Goal: Task Accomplishment & Management: Use online tool/utility

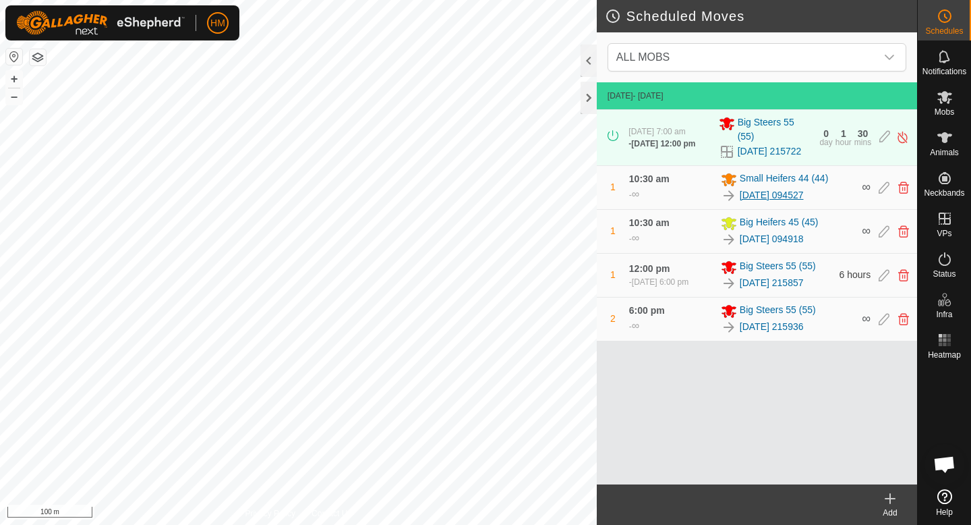
click at [804, 192] on link "[DATE] 094527" at bounding box center [772, 195] width 64 height 14
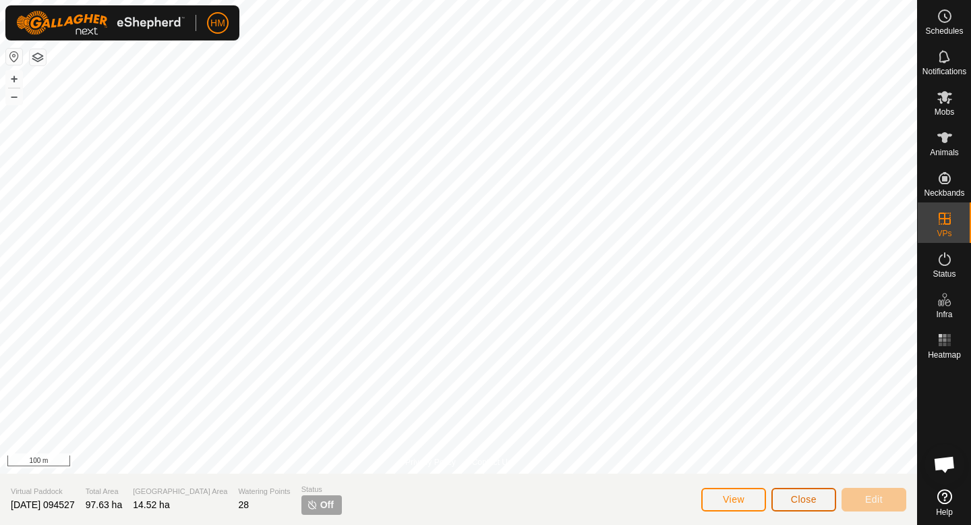
click at [798, 491] on button "Close" at bounding box center [803, 499] width 65 height 24
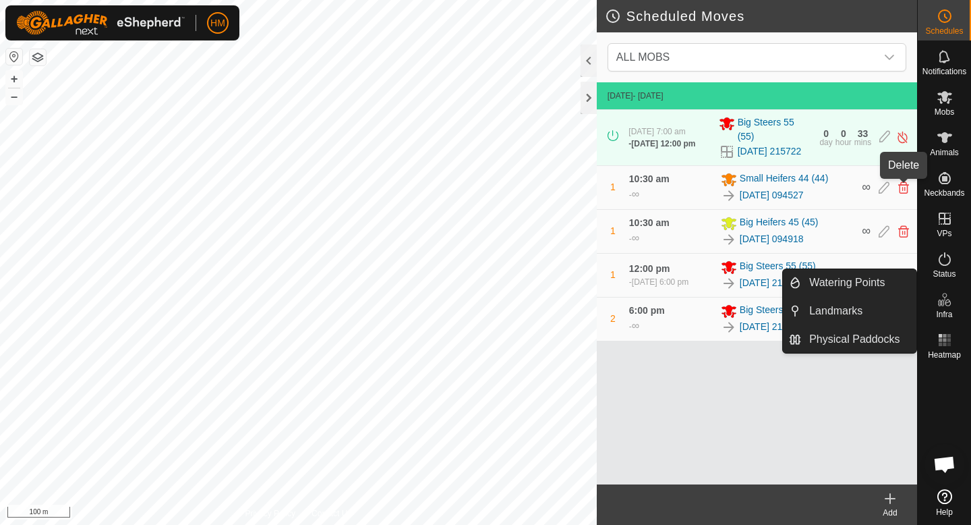
click at [904, 190] on icon at bounding box center [903, 187] width 11 height 12
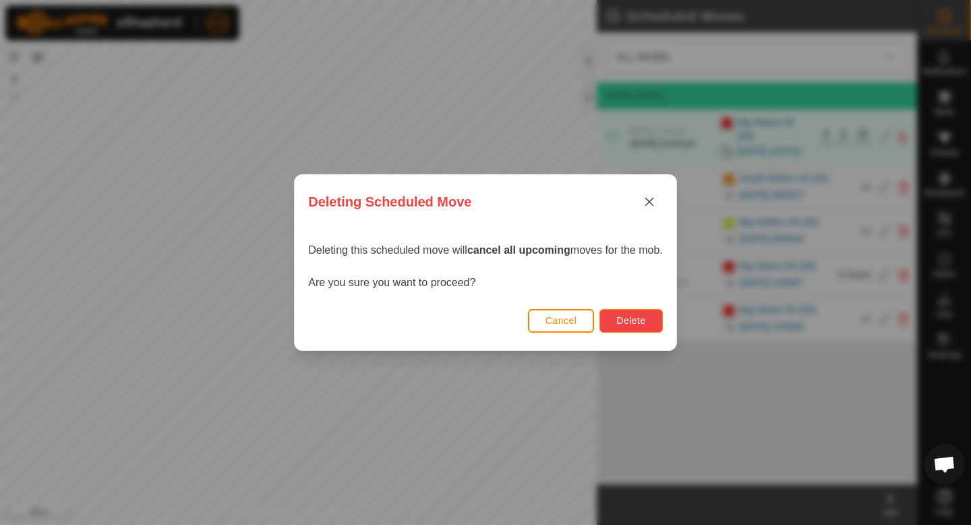
click at [628, 322] on span "Delete" at bounding box center [630, 320] width 29 height 11
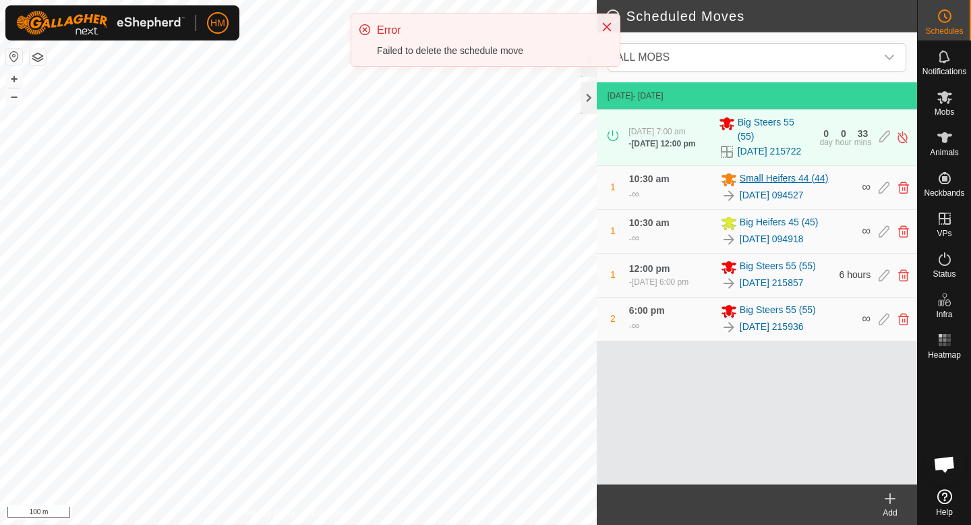
click at [749, 177] on span "Small Heifers 44 (44)" at bounding box center [784, 179] width 89 height 16
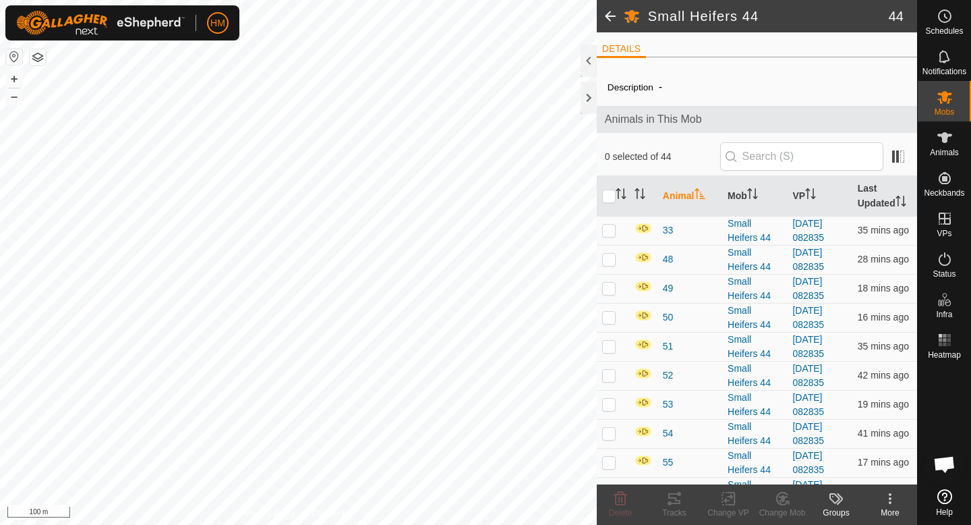
click at [889, 509] on div "More" at bounding box center [890, 512] width 54 height 12
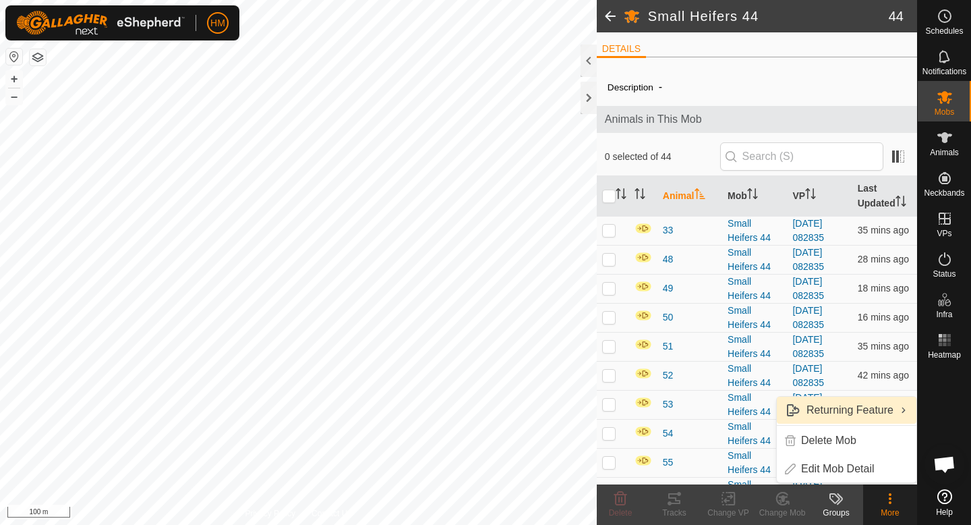
click at [862, 417] on link "Returning Feature" at bounding box center [847, 409] width 140 height 27
click at [894, 512] on div "More" at bounding box center [890, 512] width 54 height 12
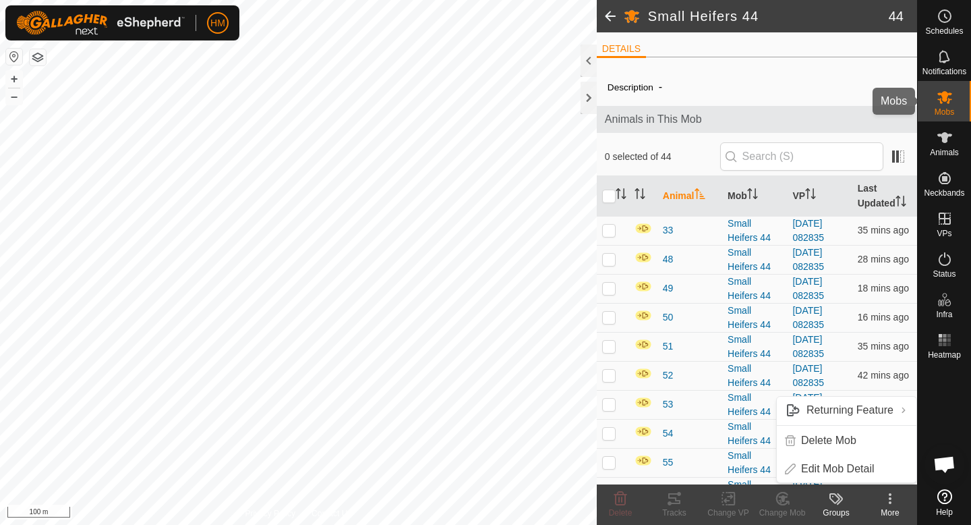
click at [947, 109] on span "Mobs" at bounding box center [945, 112] width 20 height 8
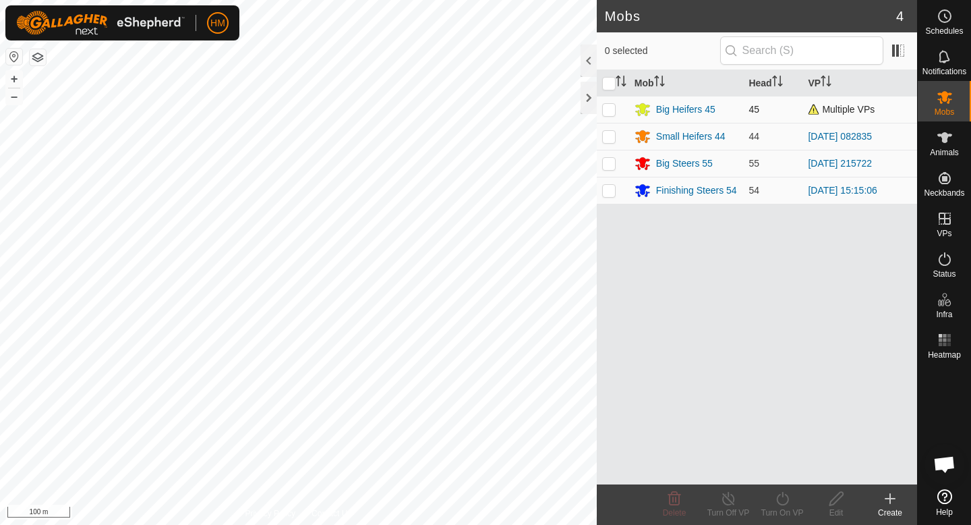
click at [612, 111] on p-checkbox at bounding box center [608, 109] width 13 height 11
checkbox input "true"
click at [731, 502] on line at bounding box center [728, 499] width 11 height 11
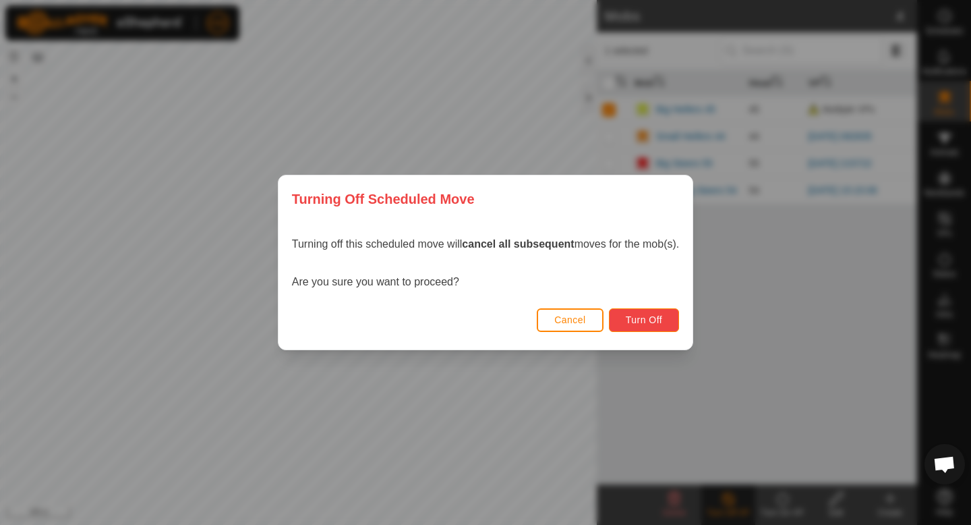
click at [651, 319] on span "Turn Off" at bounding box center [644, 319] width 37 height 11
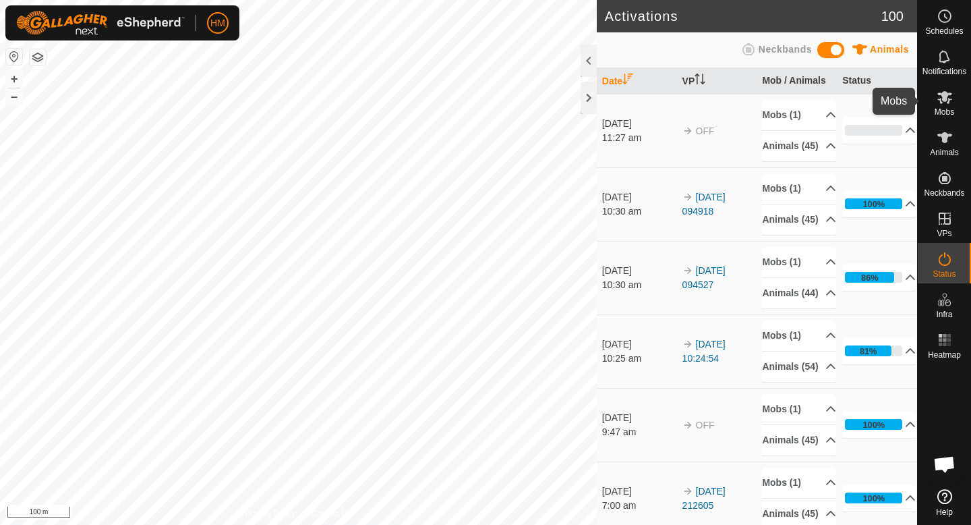
click at [950, 94] on icon at bounding box center [944, 97] width 15 height 13
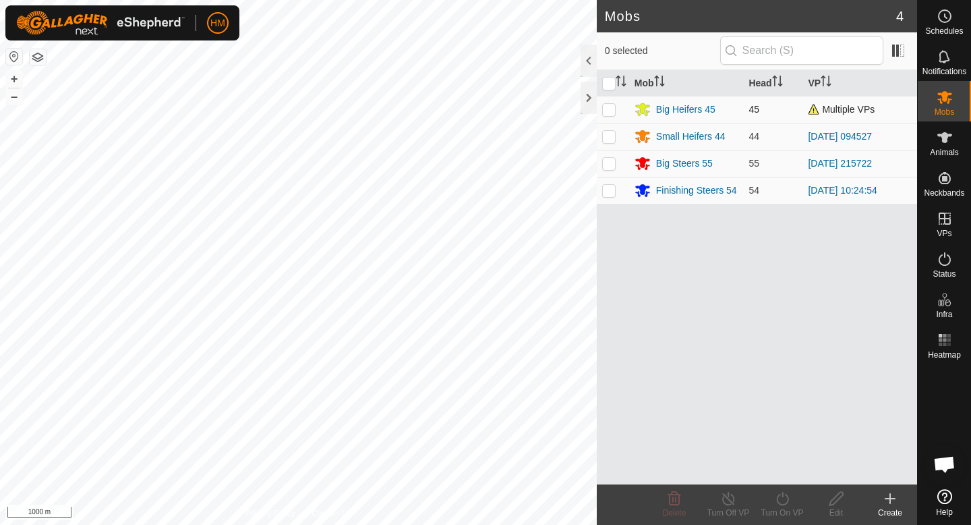
click at [612, 110] on p-checkbox at bounding box center [608, 109] width 13 height 11
checkbox input "true"
click at [732, 499] on icon at bounding box center [728, 498] width 17 height 16
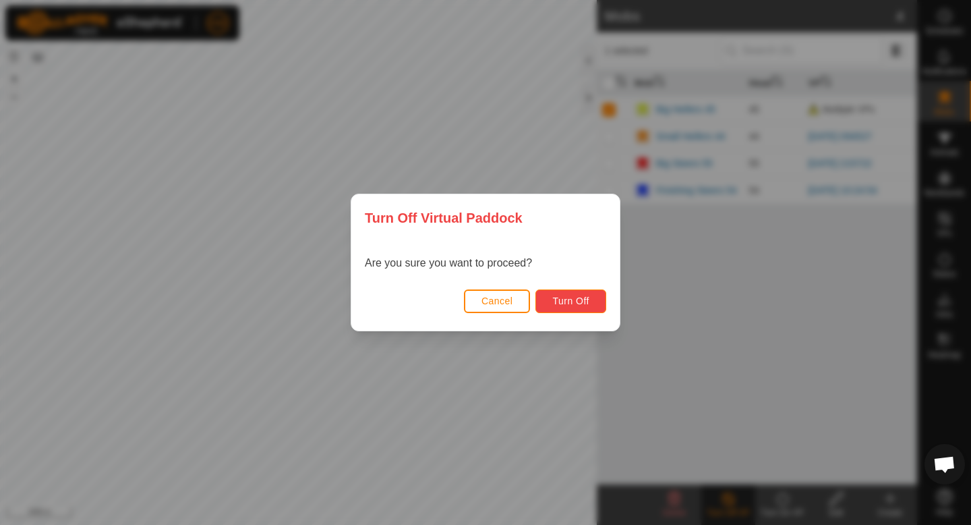
click at [554, 297] on span "Turn Off" at bounding box center [570, 300] width 37 height 11
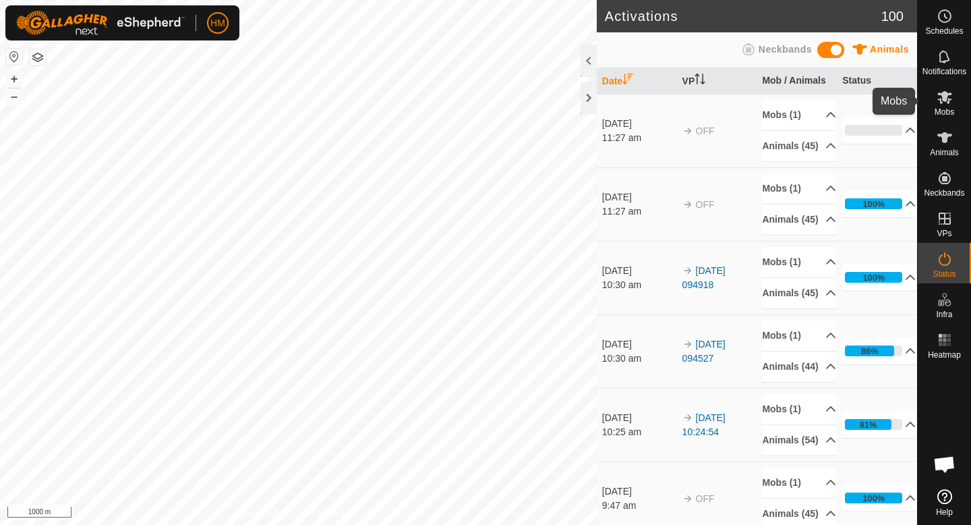
click at [948, 101] on icon at bounding box center [944, 97] width 15 height 13
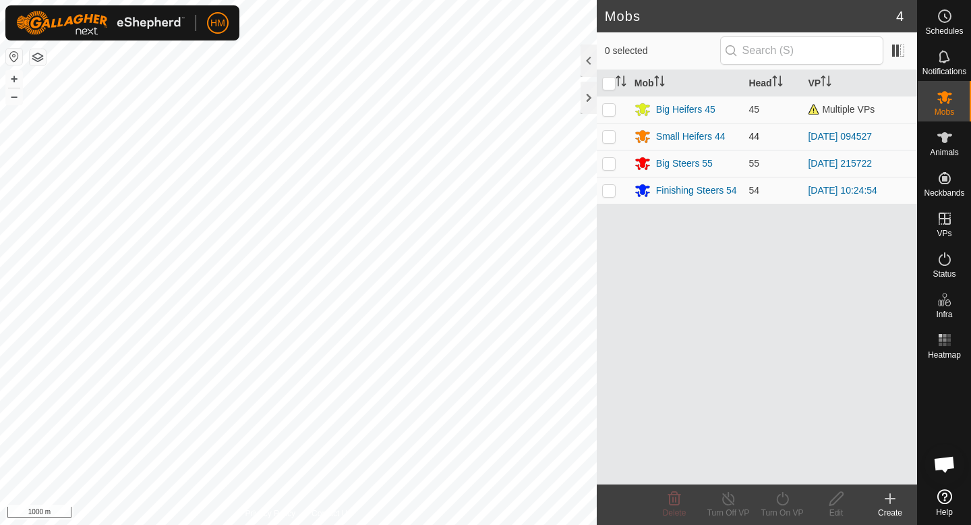
click at [608, 134] on p-checkbox at bounding box center [608, 136] width 13 height 11
checkbox input "true"
click at [732, 500] on icon at bounding box center [728, 498] width 12 height 13
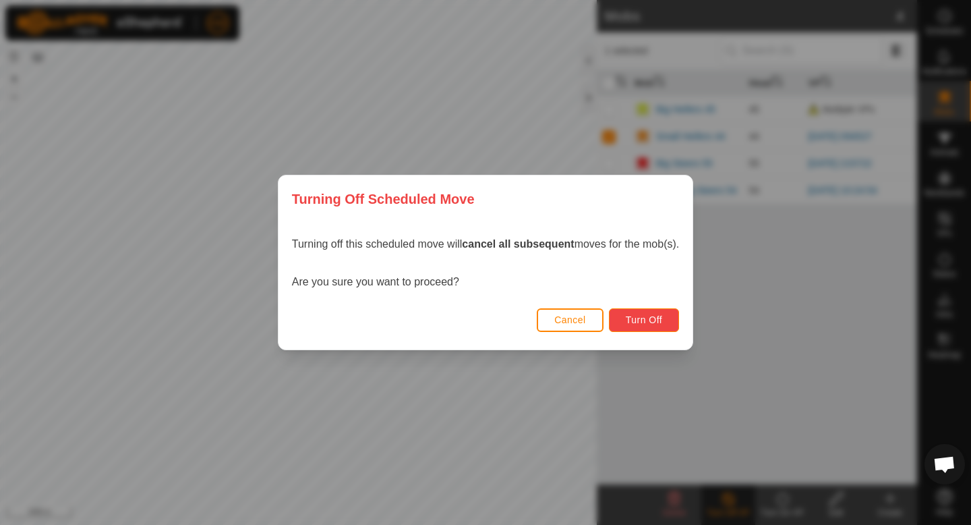
click at [670, 313] on button "Turn Off" at bounding box center [644, 320] width 71 height 24
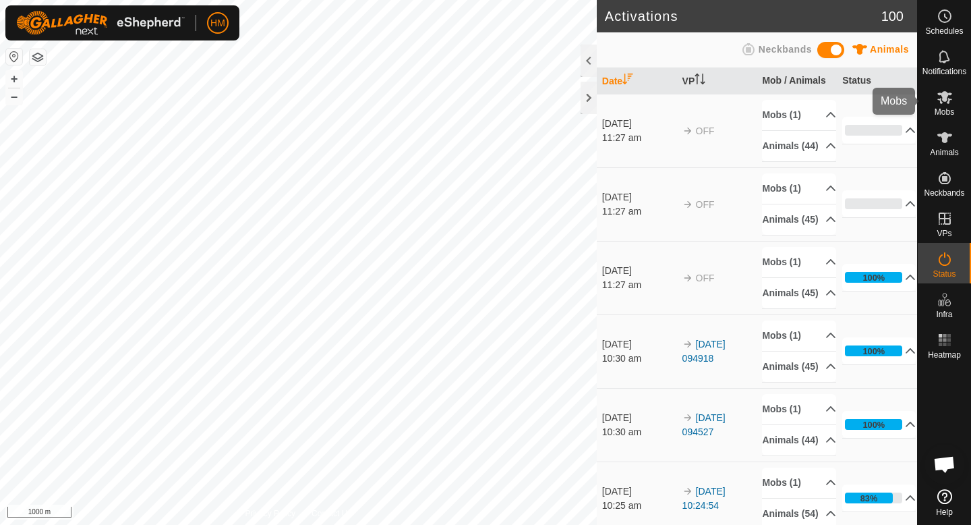
click at [944, 105] on icon at bounding box center [945, 97] width 16 height 16
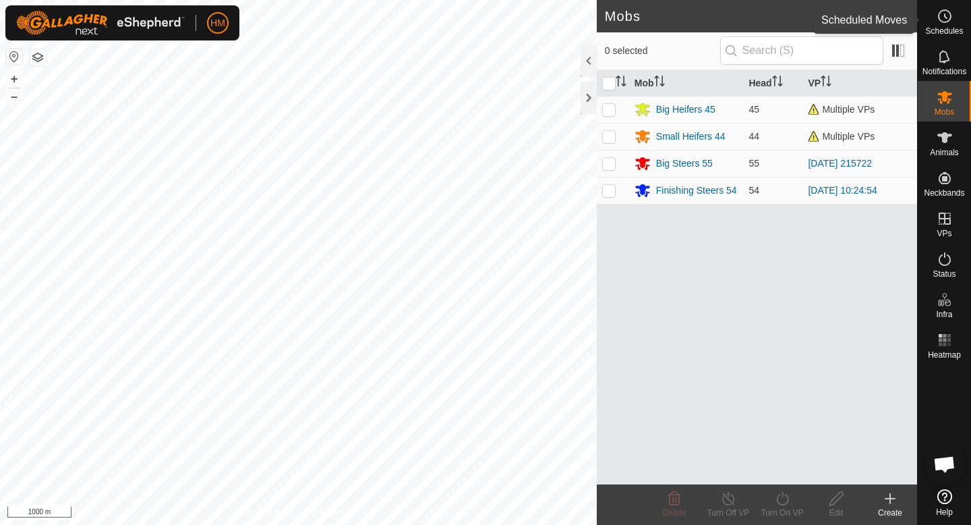
click at [949, 28] on span "Schedules" at bounding box center [944, 31] width 38 height 8
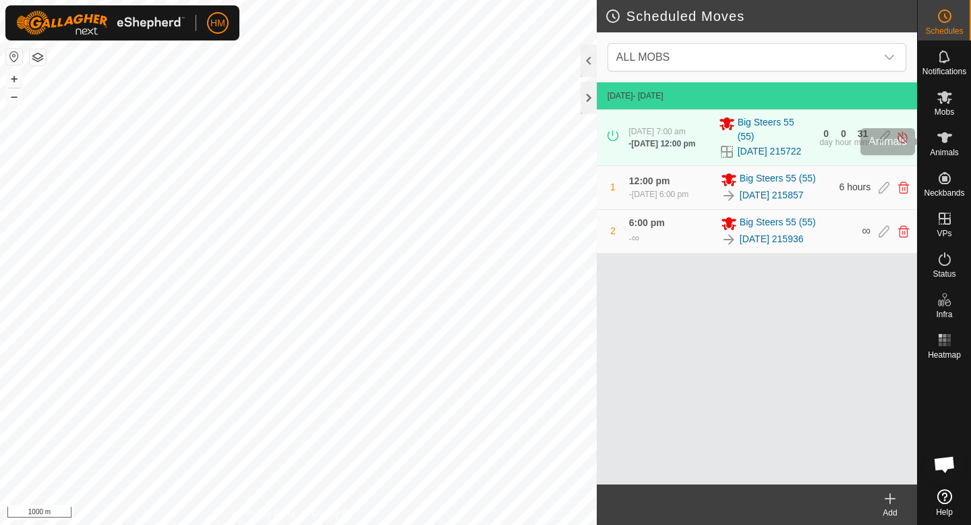
click at [941, 143] on icon at bounding box center [945, 137] width 16 height 16
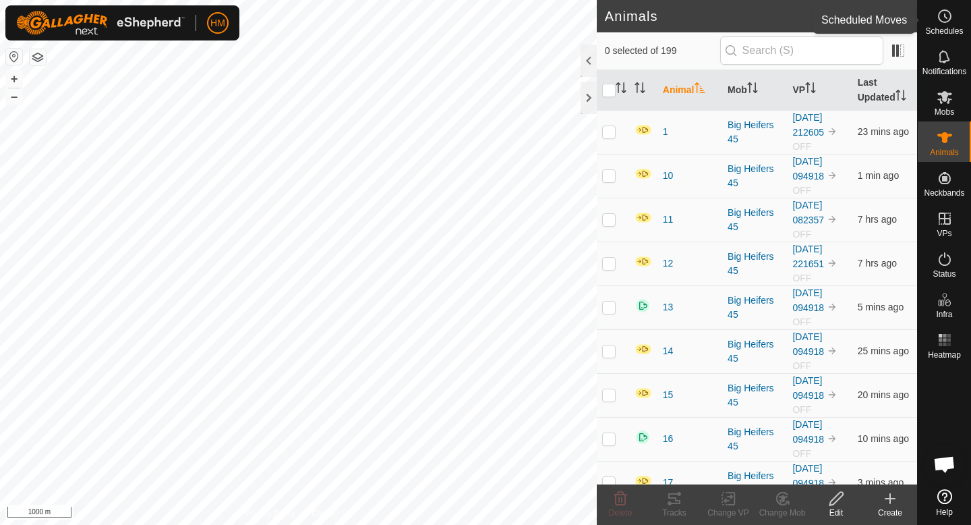
click at [949, 17] on icon at bounding box center [945, 16] width 16 height 16
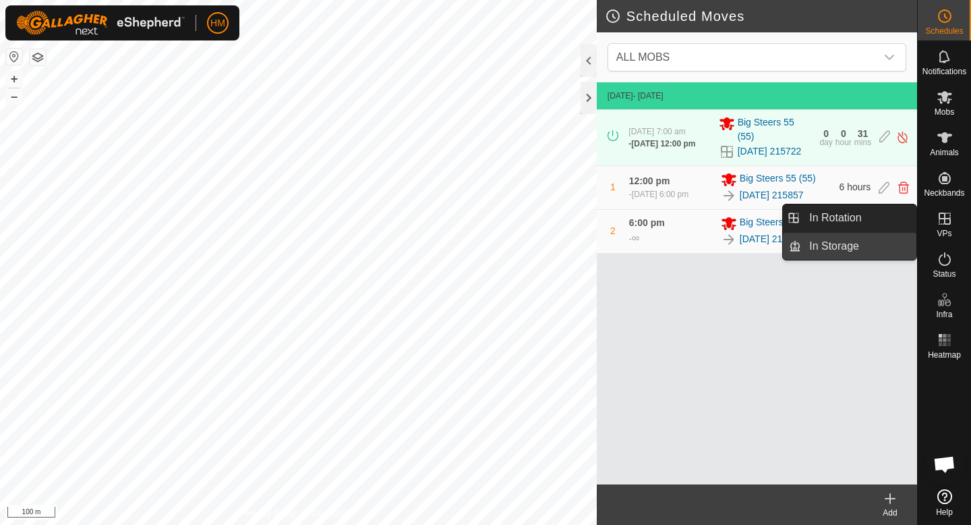
click at [868, 241] on link "In Storage" at bounding box center [858, 246] width 115 height 27
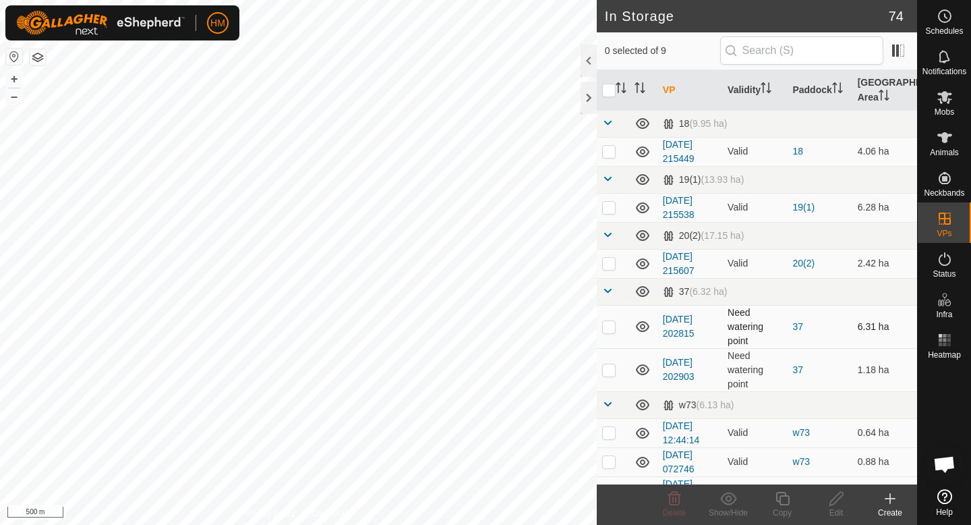
click at [606, 329] on p-checkbox at bounding box center [608, 326] width 13 height 11
click at [608, 338] on td at bounding box center [613, 326] width 32 height 43
click at [607, 321] on p-checkbox at bounding box center [608, 326] width 13 height 11
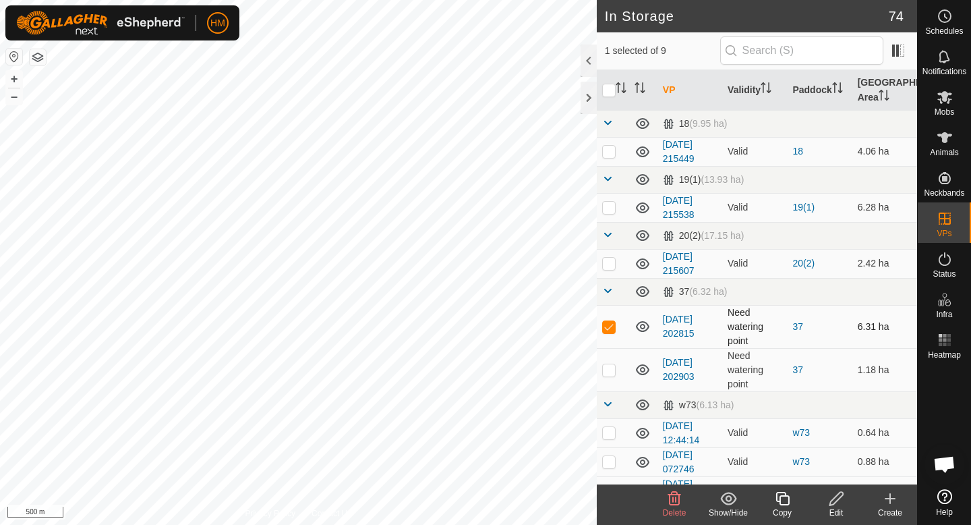
click at [608, 324] on p-checkbox at bounding box center [608, 326] width 13 height 11
checkbox input "false"
click at [611, 267] on p-checkbox at bounding box center [608, 263] width 13 height 11
click at [611, 268] on p-checkbox at bounding box center [608, 263] width 13 height 11
click at [611, 268] on p-tablecheckbox at bounding box center [608, 263] width 13 height 11
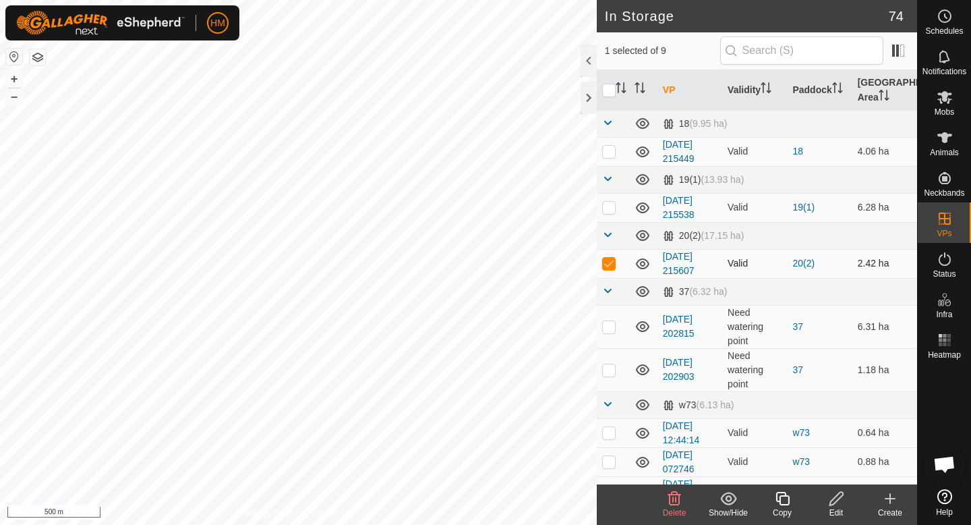
click at [611, 268] on p-tablecheckbox at bounding box center [608, 263] width 13 height 11
checkbox input "false"
click at [610, 208] on p-checkbox at bounding box center [608, 207] width 13 height 11
click at [609, 208] on p-checkbox at bounding box center [608, 207] width 13 height 11
checkbox input "false"
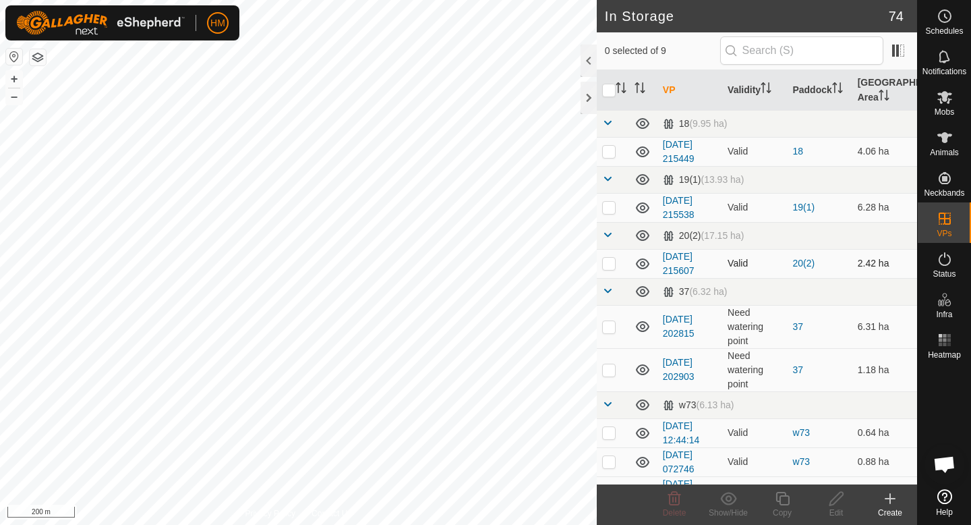
click at [610, 262] on p-checkbox at bounding box center [608, 263] width 13 height 11
click at [610, 263] on p-checkbox at bounding box center [608, 263] width 13 height 11
checkbox input "false"
click at [608, 210] on p-checkbox at bounding box center [608, 207] width 13 height 11
click at [608, 211] on p-checkbox at bounding box center [608, 207] width 13 height 11
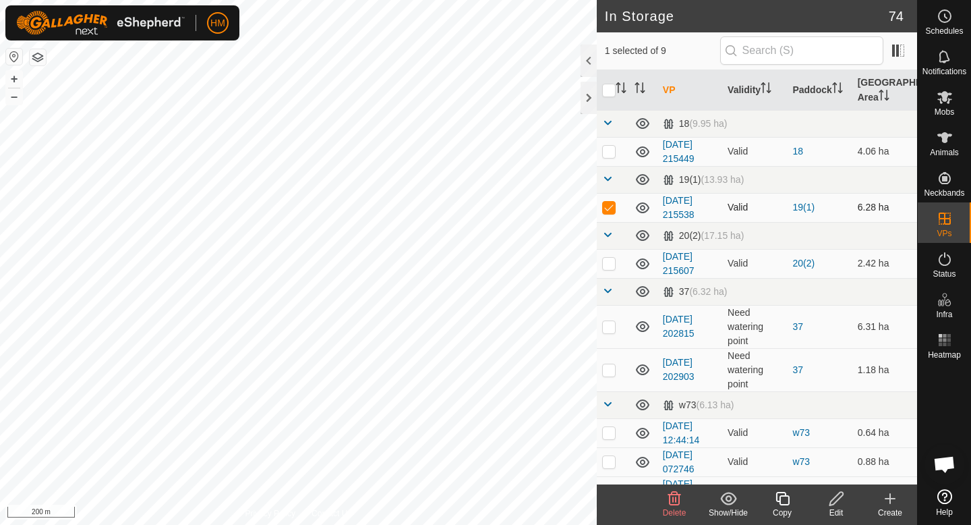
checkbox input "false"
click at [610, 148] on p-checkbox at bounding box center [608, 151] width 13 height 11
click at [611, 154] on p-checkbox at bounding box center [608, 151] width 13 height 11
checkbox input "true"
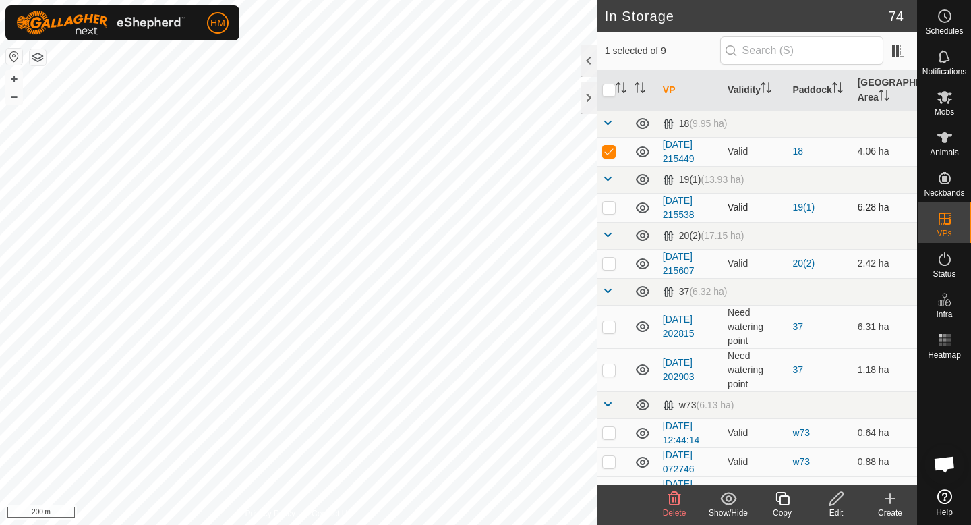
click at [608, 212] on p-tablecheckbox at bounding box center [608, 207] width 13 height 11
checkbox input "true"
click at [608, 260] on p-checkbox at bounding box center [608, 263] width 13 height 11
checkbox input "true"
click at [613, 332] on td at bounding box center [613, 326] width 32 height 43
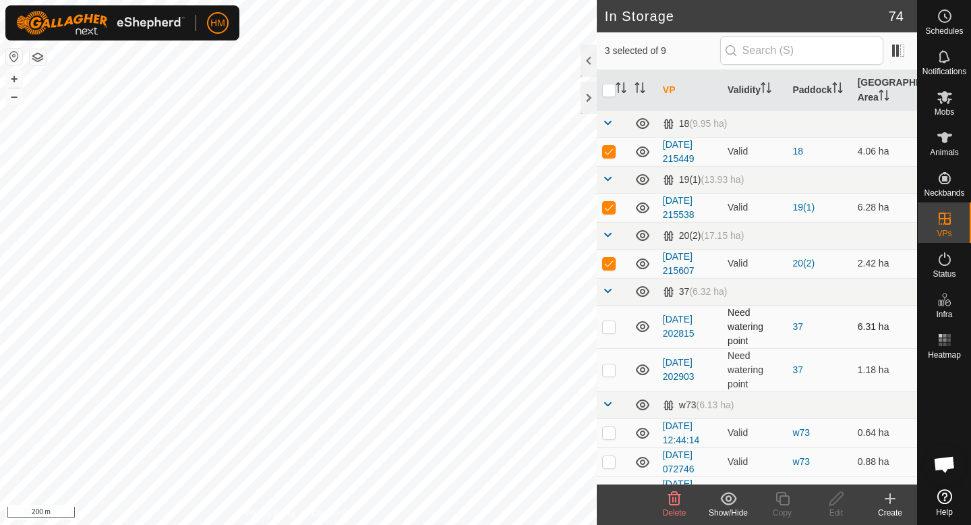
checkbox input "true"
click at [612, 370] on p-checkbox at bounding box center [608, 369] width 13 height 11
checkbox input "true"
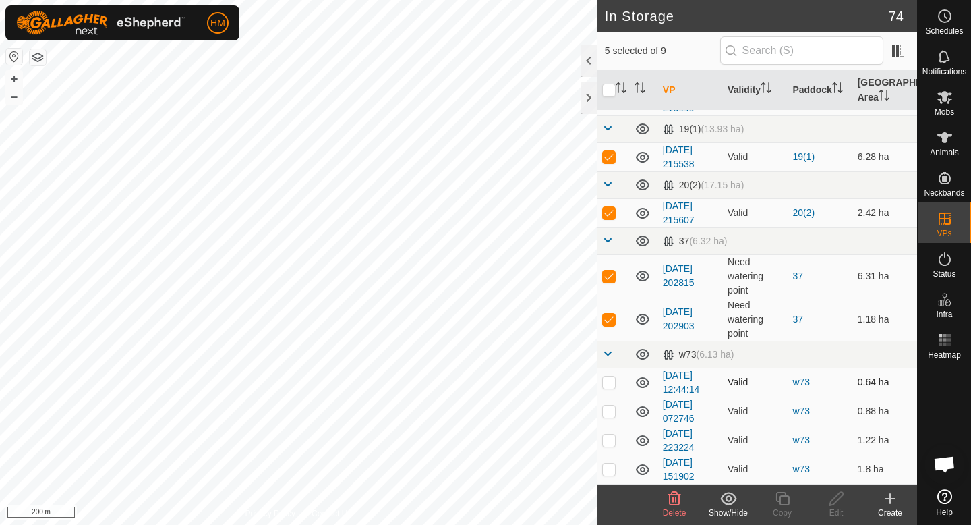
click at [609, 382] on p-checkbox at bounding box center [608, 381] width 13 height 11
checkbox input "true"
click at [612, 413] on p-checkbox at bounding box center [608, 410] width 13 height 11
checkbox input "true"
click at [612, 440] on p-checkbox at bounding box center [608, 439] width 13 height 11
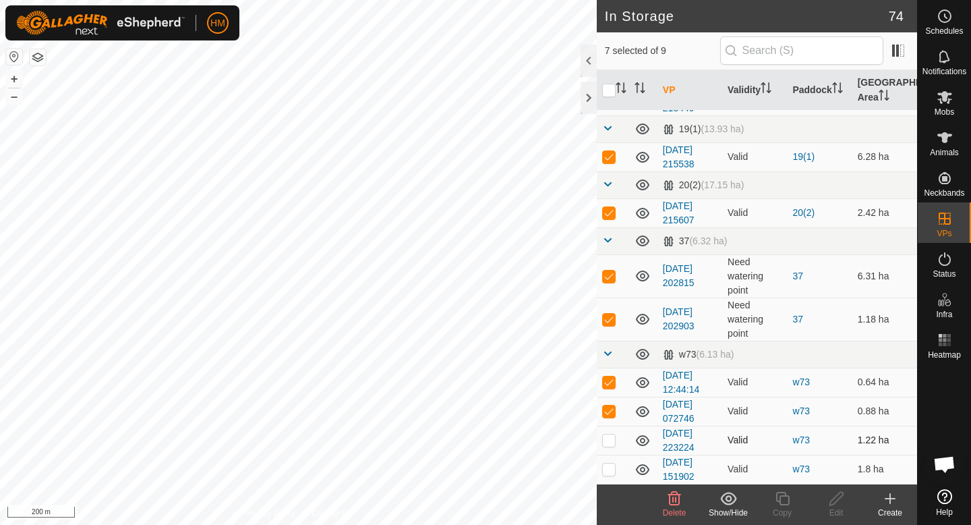
checkbox input "true"
click at [609, 473] on p-checkbox at bounding box center [608, 468] width 13 height 11
checkbox input "true"
click at [674, 497] on icon at bounding box center [674, 498] width 16 height 16
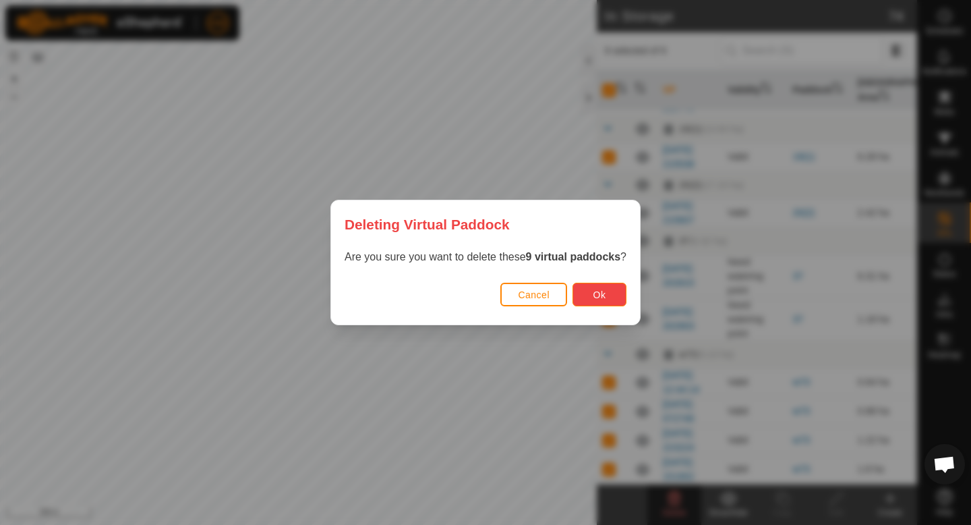
click at [597, 287] on button "Ok" at bounding box center [599, 295] width 54 height 24
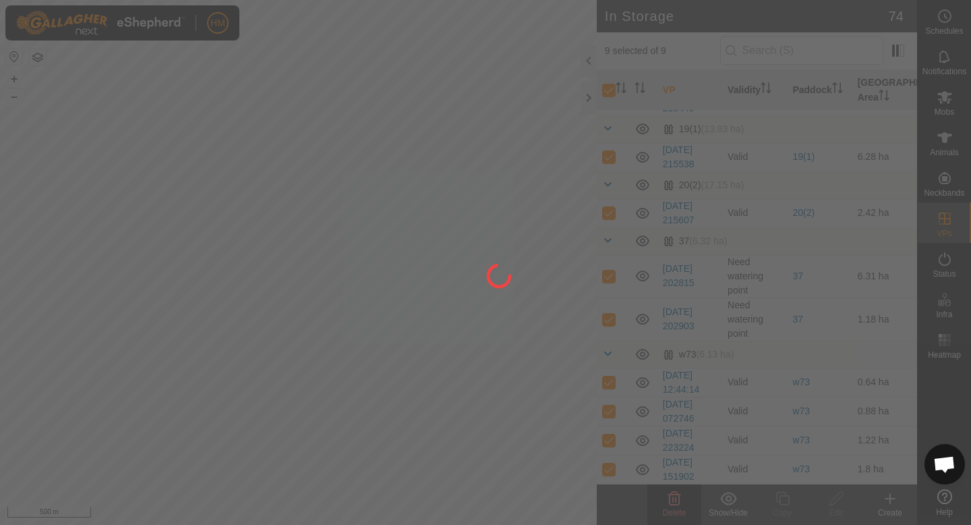
checkbox input "false"
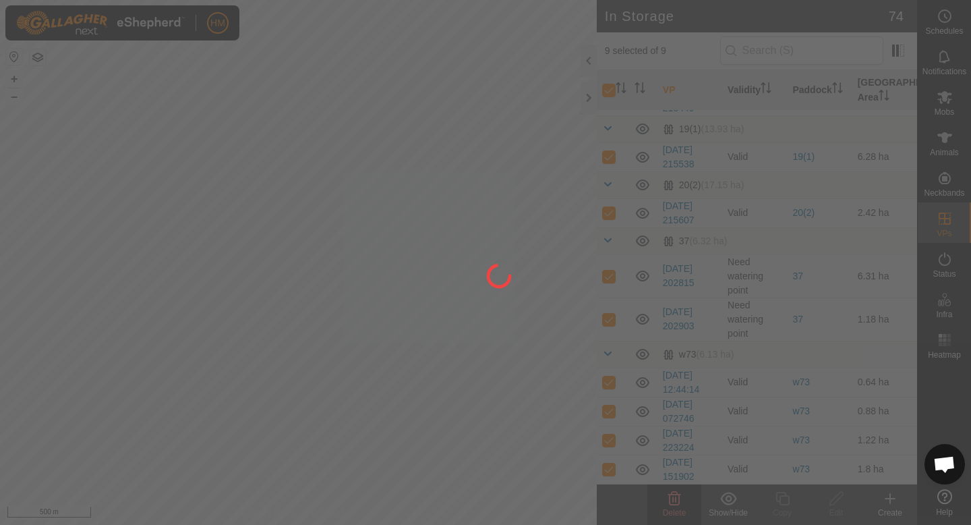
checkbox input "false"
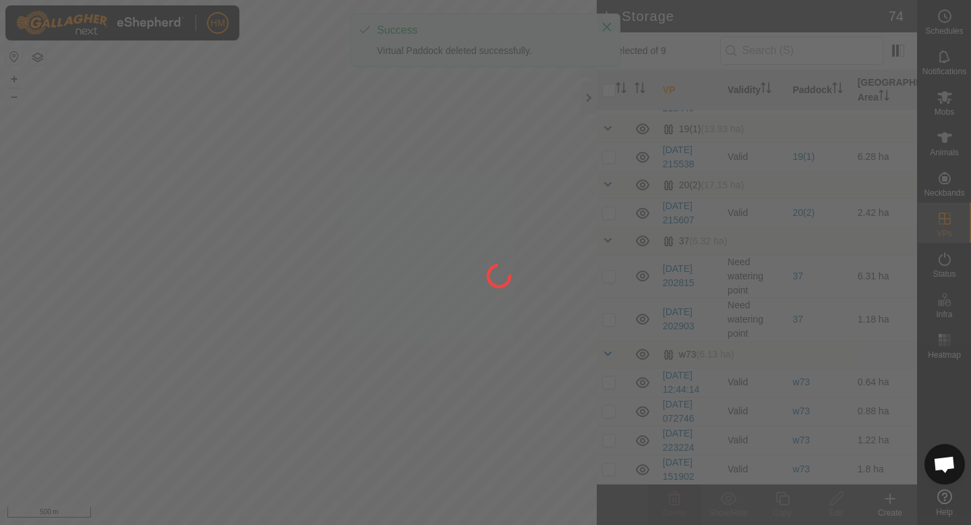
scroll to position [0, 0]
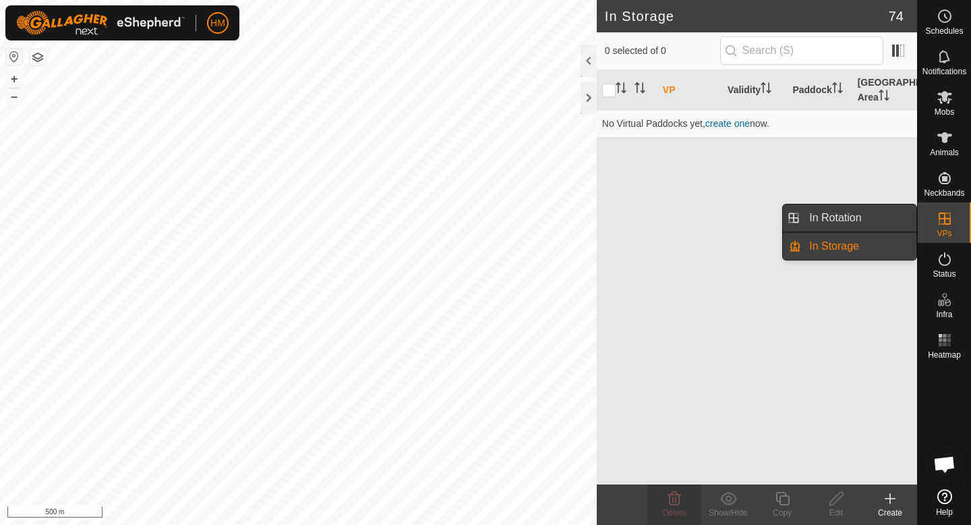
click at [843, 216] on link "In Rotation" at bounding box center [858, 217] width 115 height 27
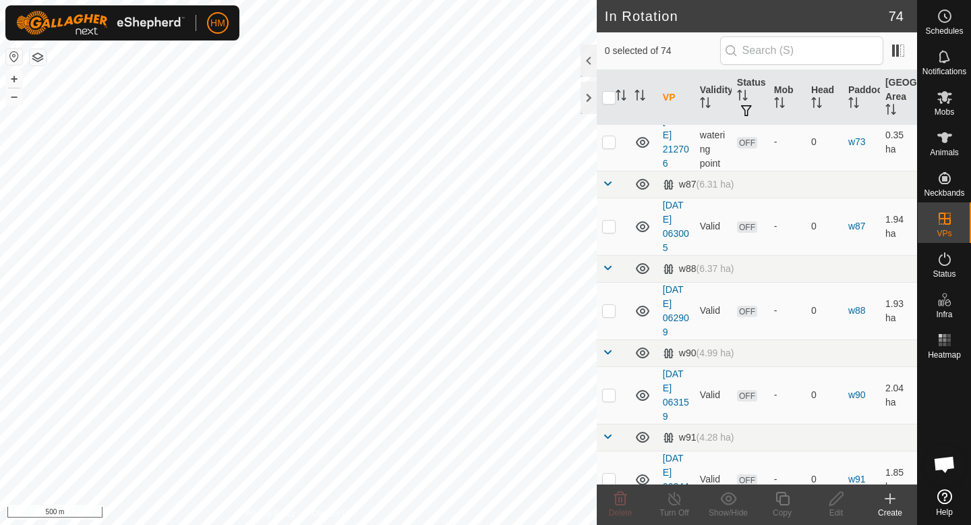
scroll to position [4423, 0]
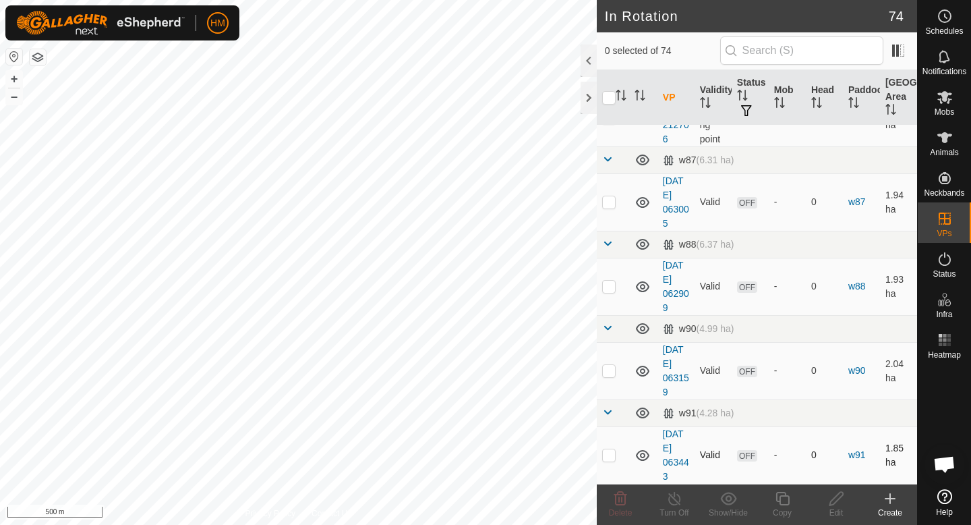
click at [611, 450] on p-checkbox at bounding box center [608, 454] width 13 height 11
checkbox input "true"
click at [608, 365] on p-checkbox at bounding box center [608, 370] width 13 height 11
checkbox input "true"
click at [609, 295] on td at bounding box center [613, 286] width 32 height 57
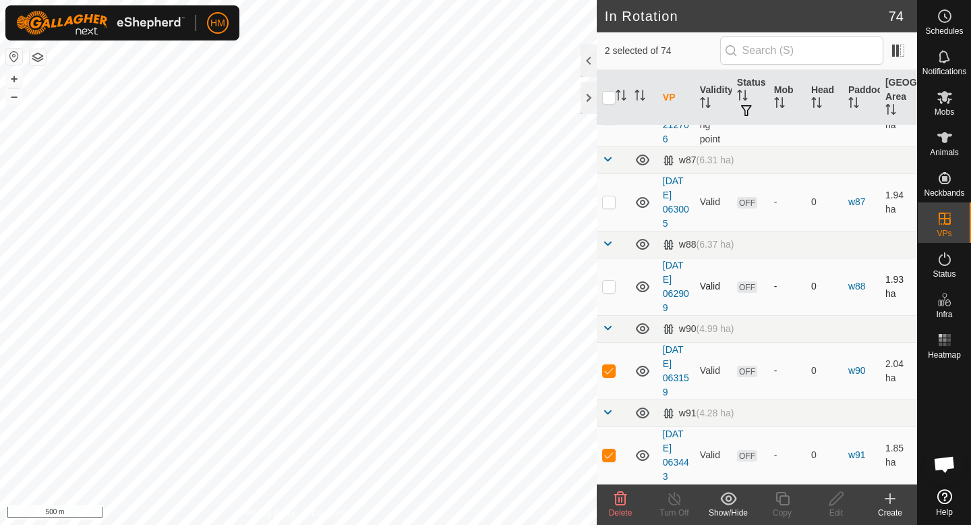
checkbox input "true"
click at [608, 208] on td at bounding box center [613, 201] width 32 height 57
checkbox input "true"
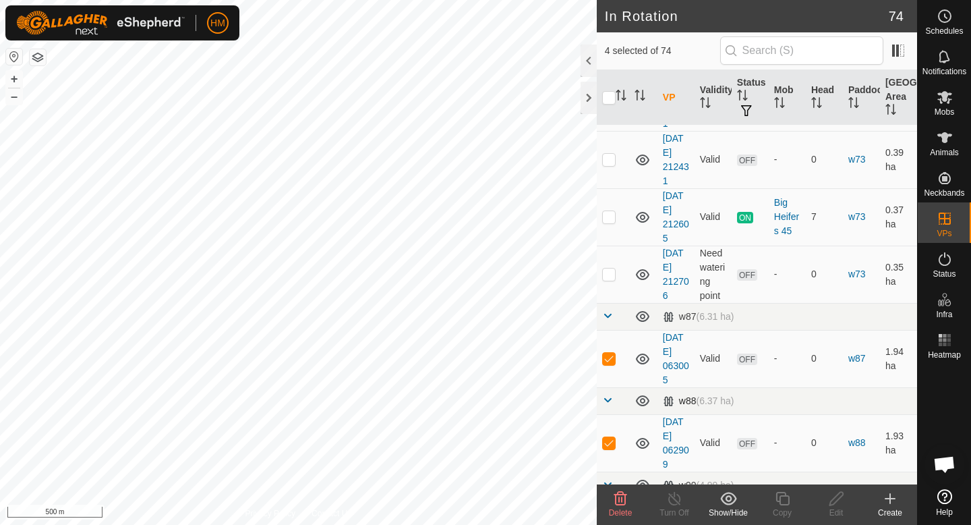
scroll to position [4246, 0]
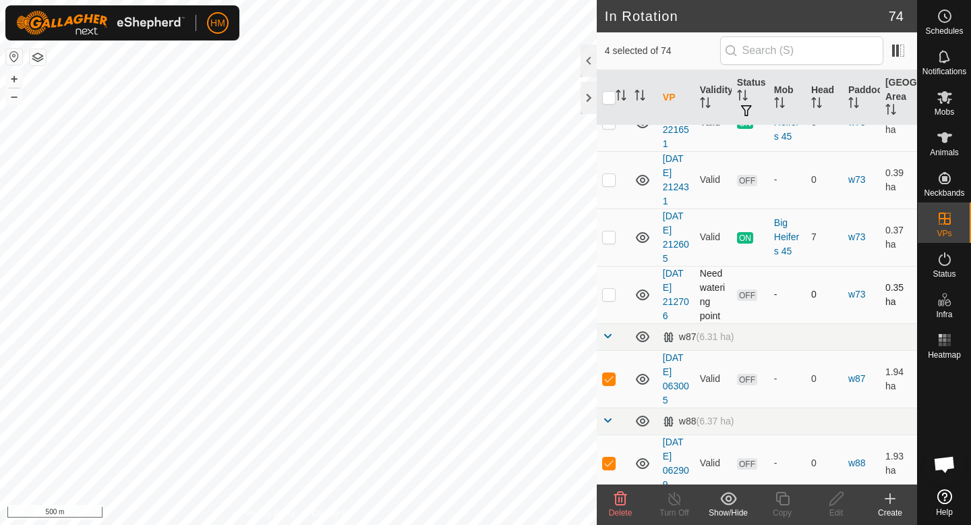
click at [609, 301] on td at bounding box center [613, 294] width 32 height 57
click at [608, 297] on p-checkbox at bounding box center [608, 294] width 13 height 11
checkbox input "false"
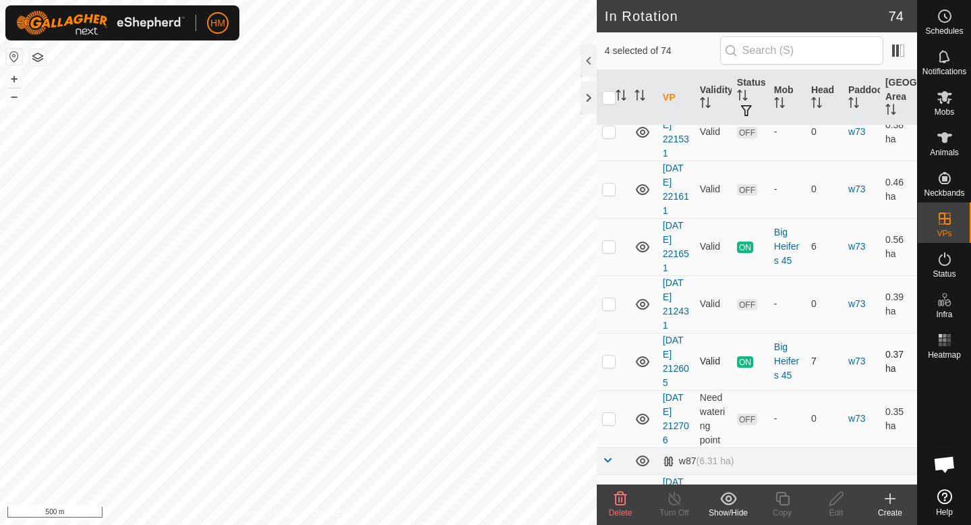
scroll to position [4078, 0]
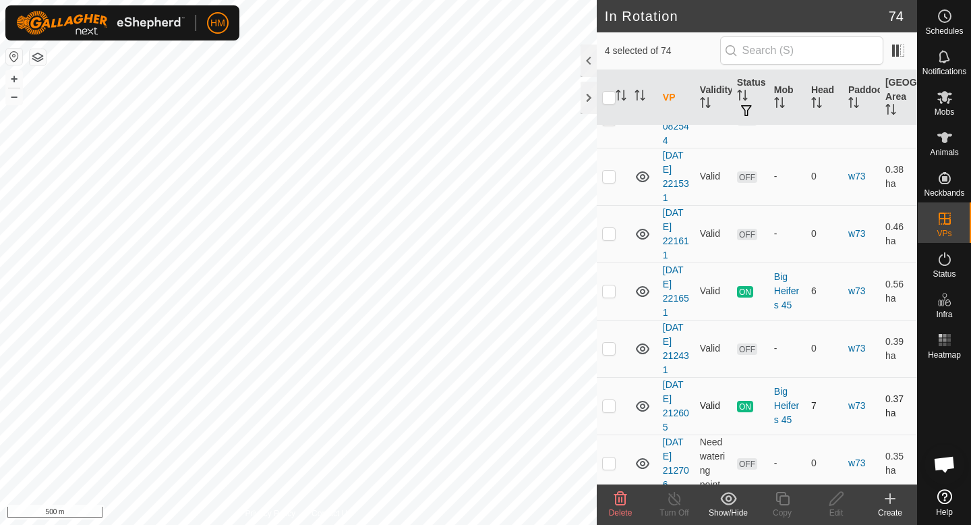
click at [608, 406] on p-checkbox at bounding box center [608, 405] width 13 height 11
checkbox input "false"
click at [610, 347] on p-checkbox at bounding box center [608, 348] width 13 height 11
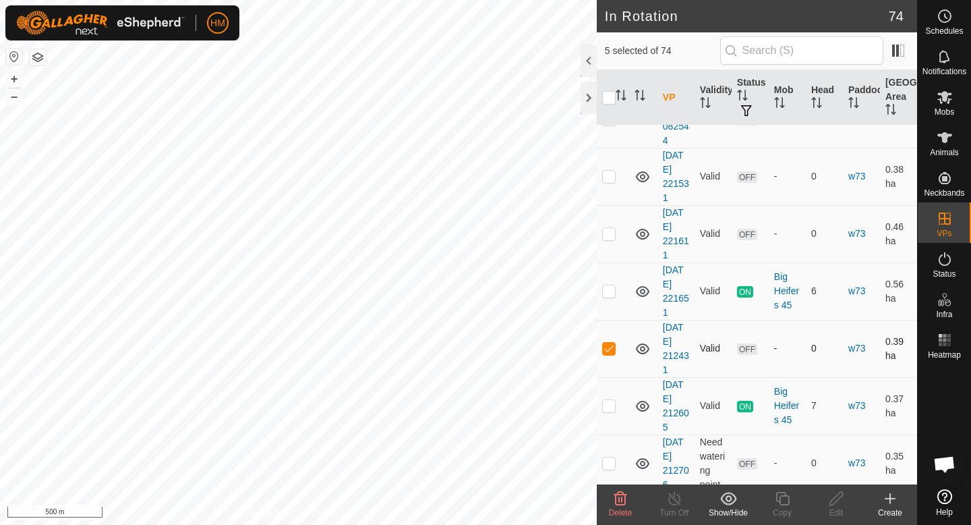
checkbox input "false"
click at [611, 289] on p-checkbox at bounding box center [608, 290] width 13 height 11
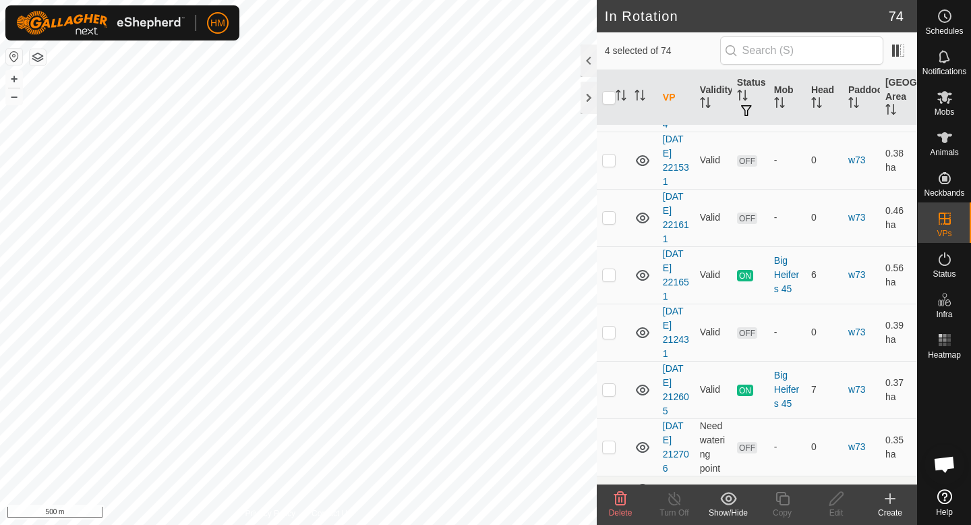
scroll to position [4097, 0]
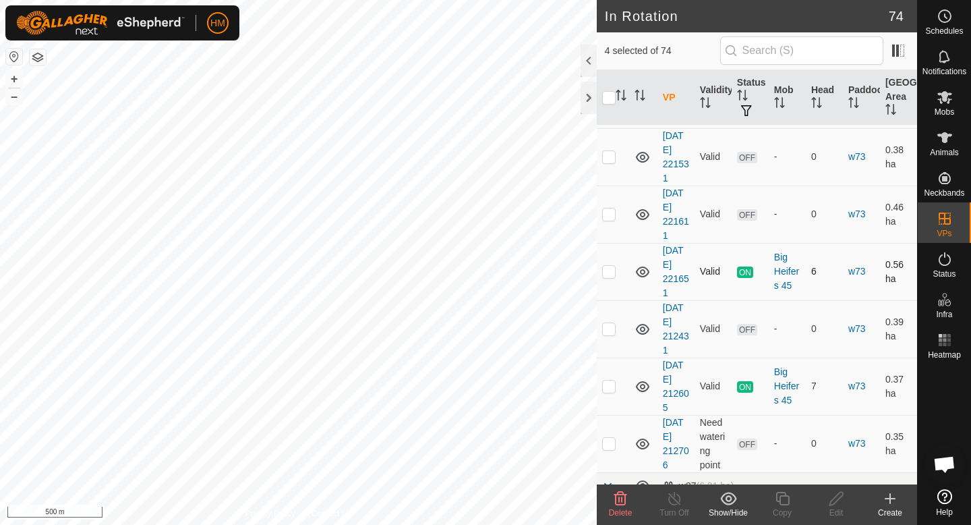
click at [610, 275] on p-checkbox at bounding box center [608, 271] width 13 height 11
click at [607, 275] on p-checkbox at bounding box center [608, 271] width 13 height 11
checkbox input "false"
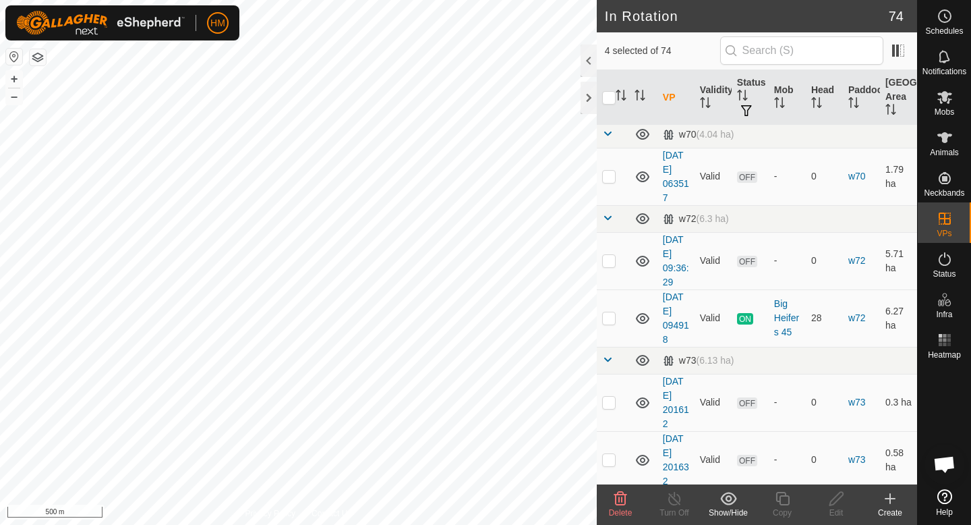
scroll to position [3106, 0]
click at [610, 399] on p-checkbox at bounding box center [608, 403] width 13 height 11
checkbox input "false"
click at [612, 314] on p-checkbox at bounding box center [608, 319] width 13 height 11
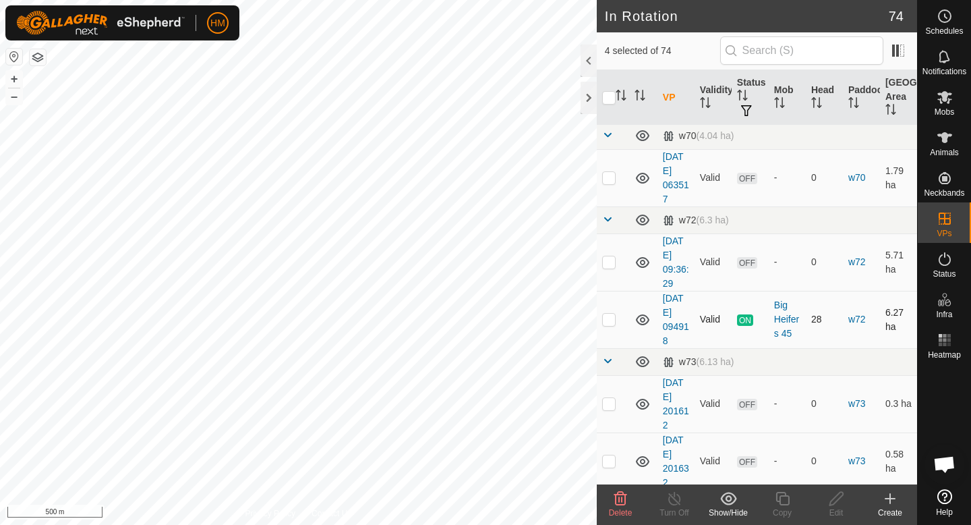
checkbox input "true"
click at [612, 259] on p-checkbox at bounding box center [608, 261] width 13 height 11
checkbox input "true"
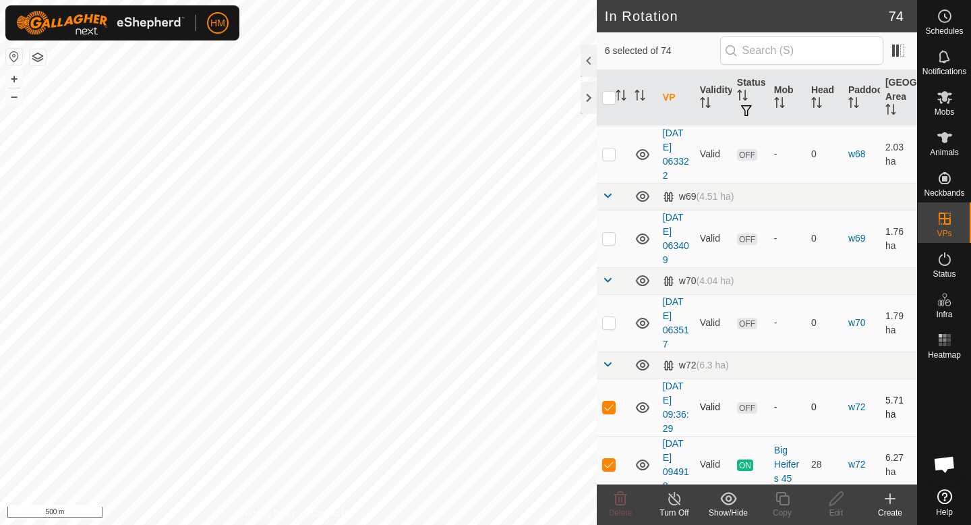
scroll to position [2952, 0]
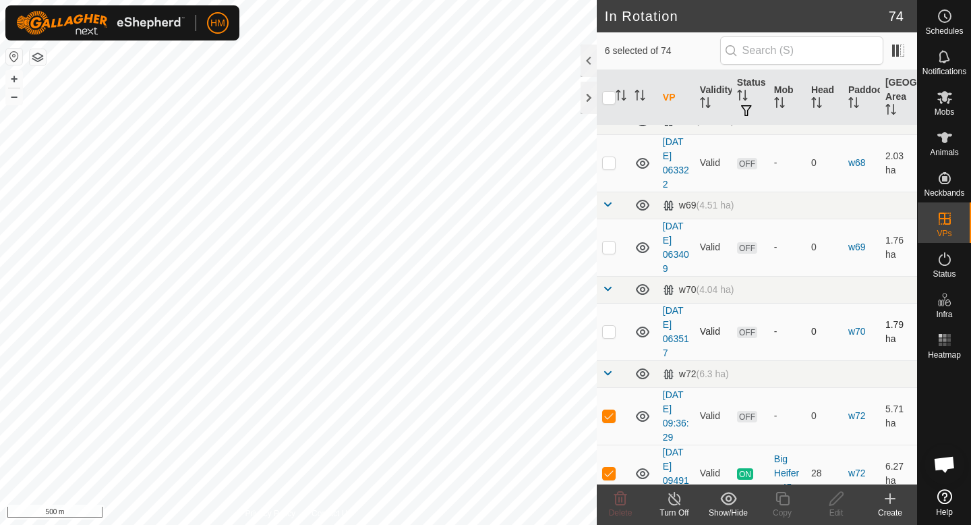
click at [610, 335] on p-checkbox at bounding box center [608, 331] width 13 height 11
checkbox input "true"
click at [610, 247] on p-checkbox at bounding box center [608, 246] width 13 height 11
checkbox input "true"
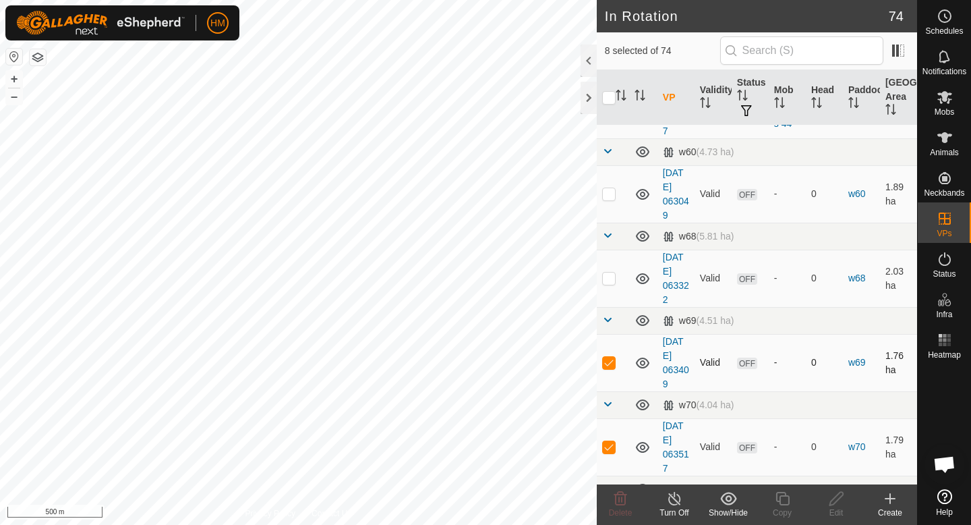
scroll to position [2828, 0]
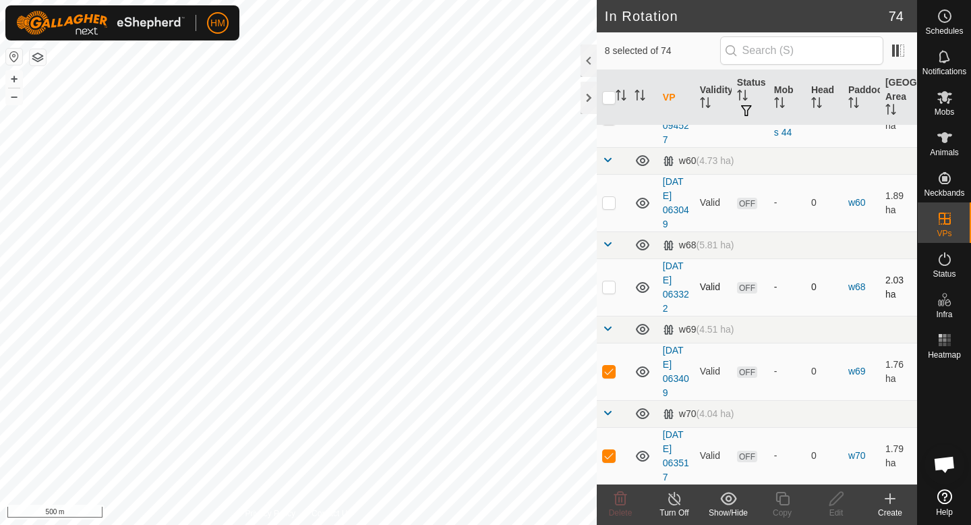
click at [610, 287] on p-checkbox at bounding box center [608, 286] width 13 height 11
checkbox input "true"
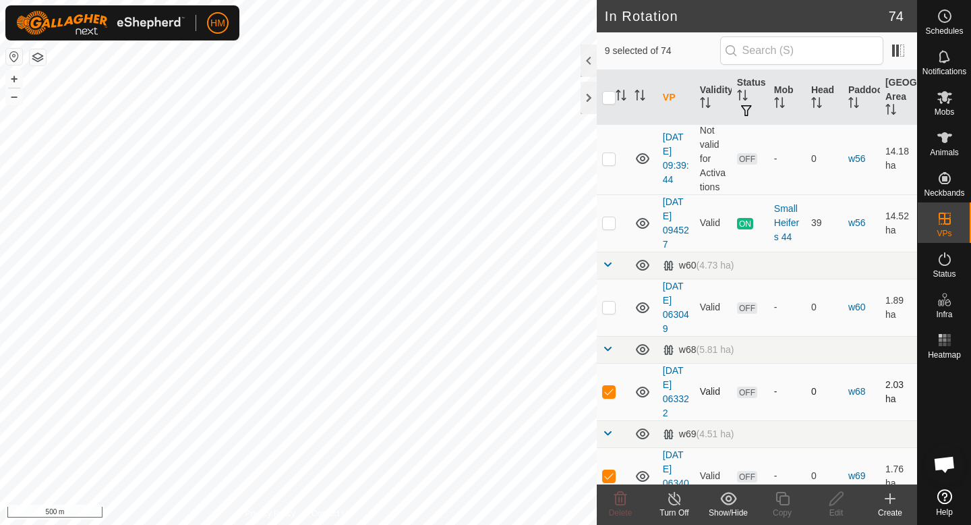
scroll to position [2714, 0]
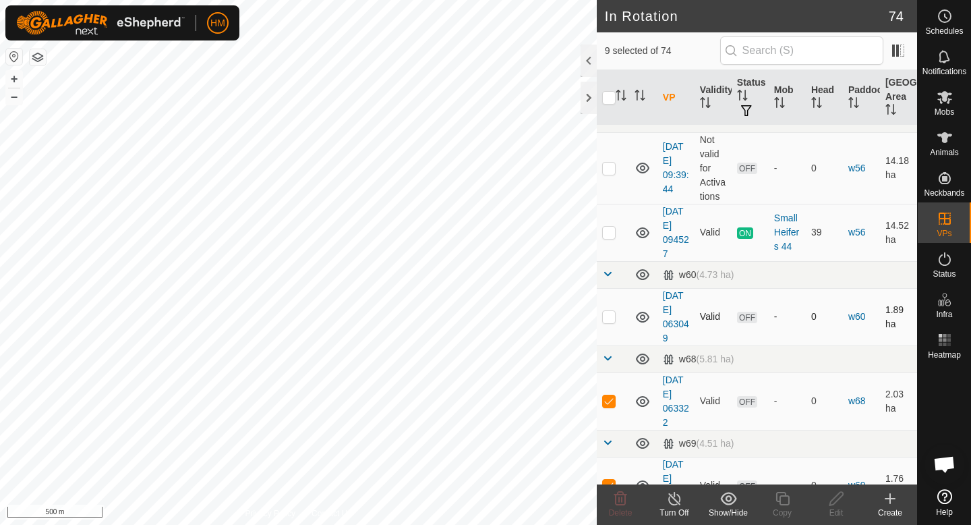
click at [609, 319] on p-checkbox at bounding box center [608, 316] width 13 height 11
checkbox input "true"
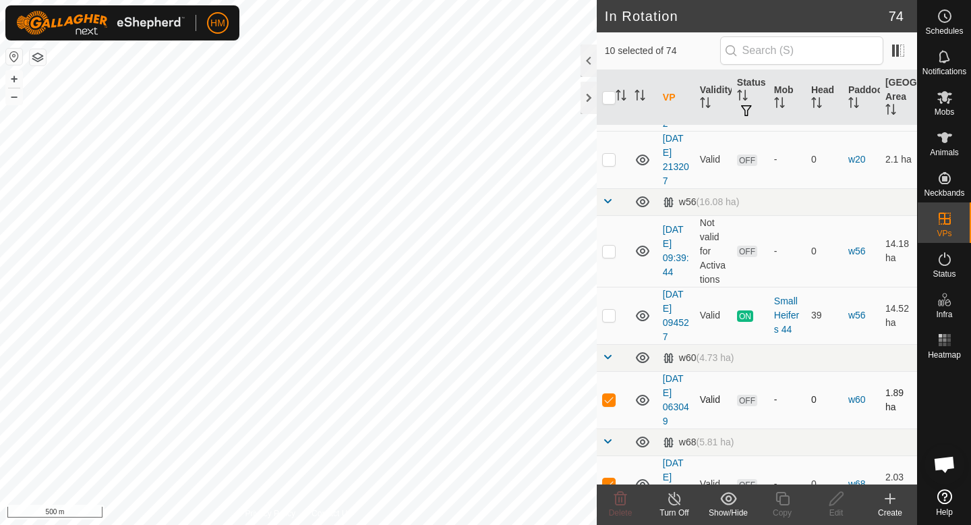
scroll to position [2630, 0]
click at [610, 318] on p-checkbox at bounding box center [608, 316] width 13 height 11
checkbox input "true"
click at [610, 251] on p-checkbox at bounding box center [608, 252] width 13 height 11
checkbox input "true"
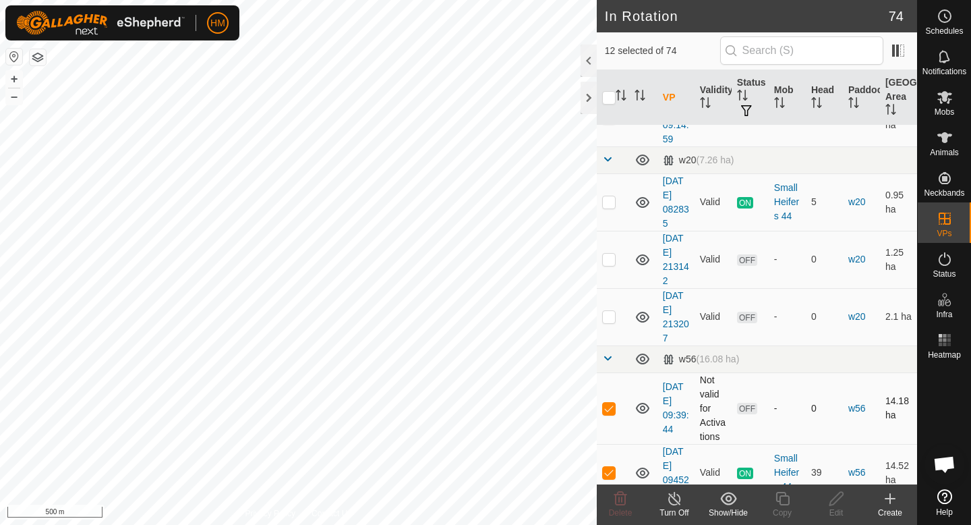
scroll to position [2472, 0]
click at [616, 322] on td at bounding box center [613, 317] width 32 height 57
click at [614, 322] on p-checkbox at bounding box center [608, 317] width 13 height 11
click at [612, 322] on p-checkbox at bounding box center [608, 317] width 13 height 11
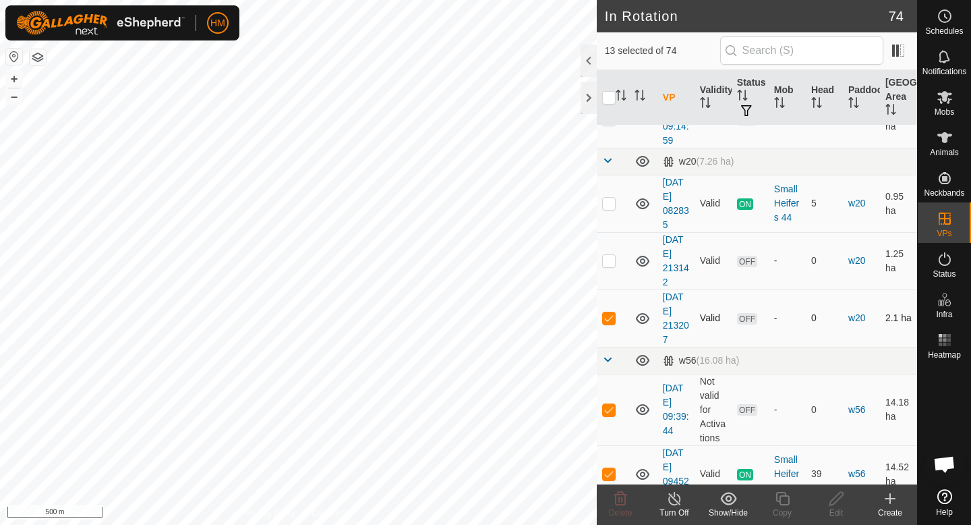
checkbox input "false"
click at [612, 201] on p-checkbox at bounding box center [608, 203] width 13 height 11
checkbox input "true"
click at [605, 264] on p-checkbox at bounding box center [608, 260] width 13 height 11
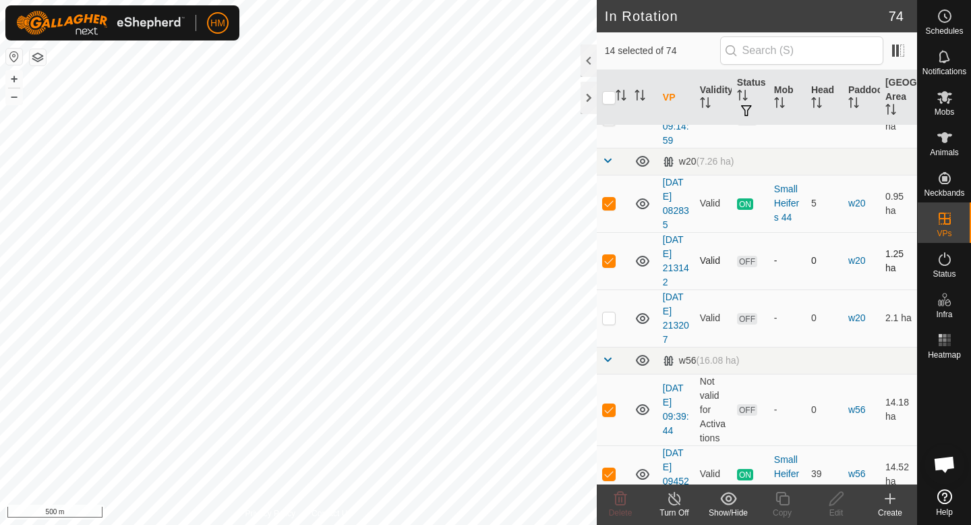
checkbox input "false"
click at [610, 200] on p-checkbox at bounding box center [608, 203] width 13 height 11
checkbox input "false"
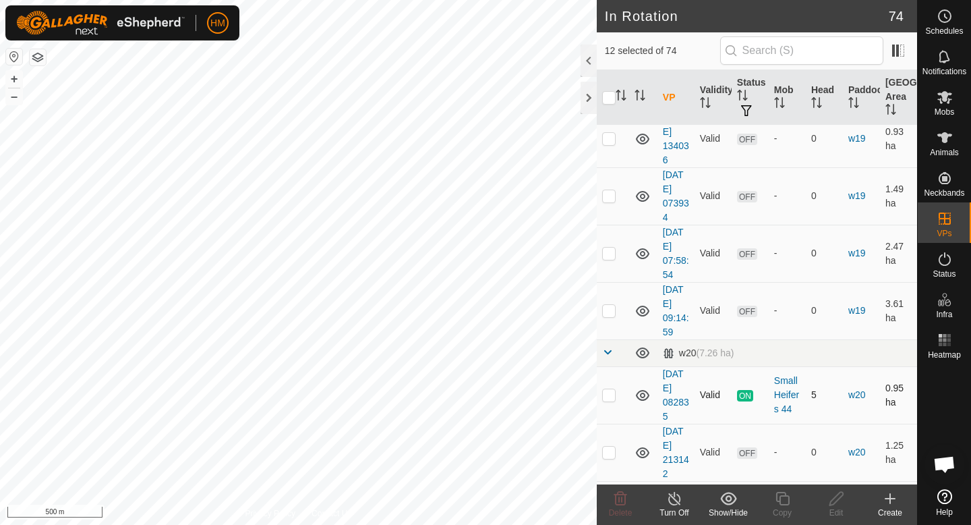
scroll to position [2281, 0]
click at [610, 315] on p-checkbox at bounding box center [608, 310] width 13 height 11
checkbox input "true"
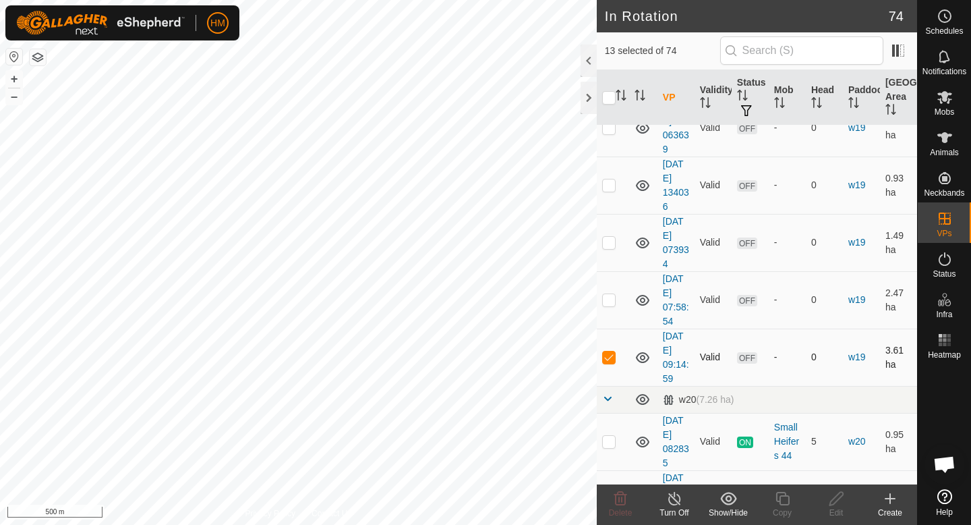
scroll to position [2224, 0]
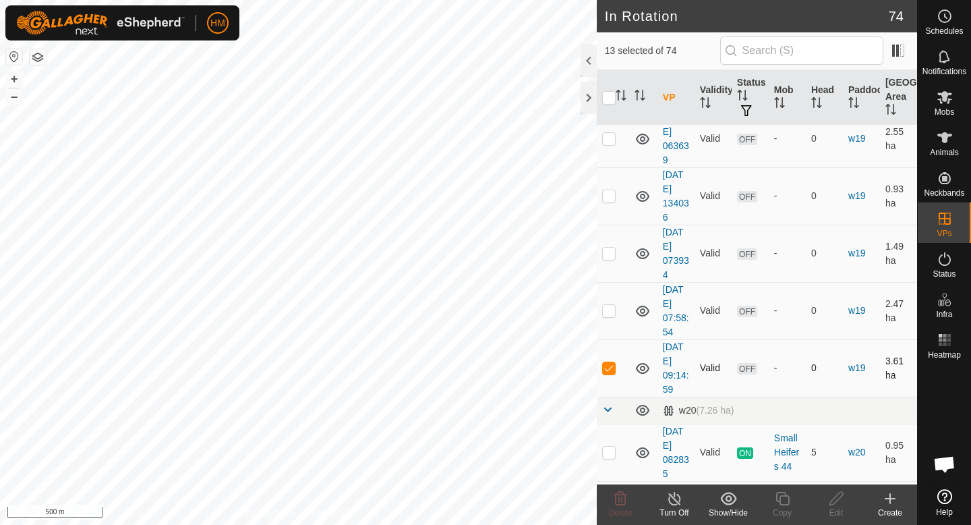
click at [610, 315] on p-checkbox at bounding box center [608, 310] width 13 height 11
checkbox input "true"
click at [610, 262] on td at bounding box center [613, 253] width 32 height 57
checkbox input "true"
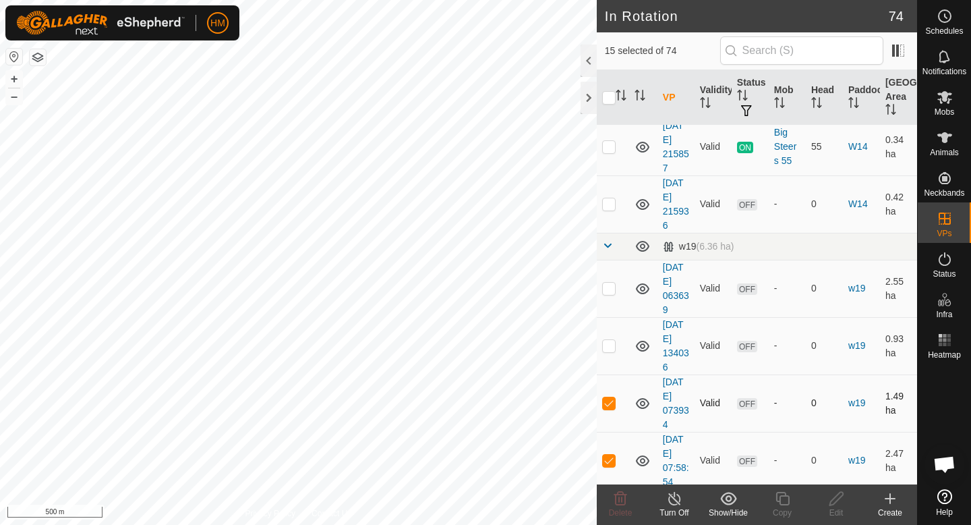
scroll to position [2075, 0]
click at [606, 343] on p-checkbox at bounding box center [608, 343] width 13 height 11
checkbox input "true"
click at [610, 289] on p-checkbox at bounding box center [608, 286] width 13 height 11
checkbox input "true"
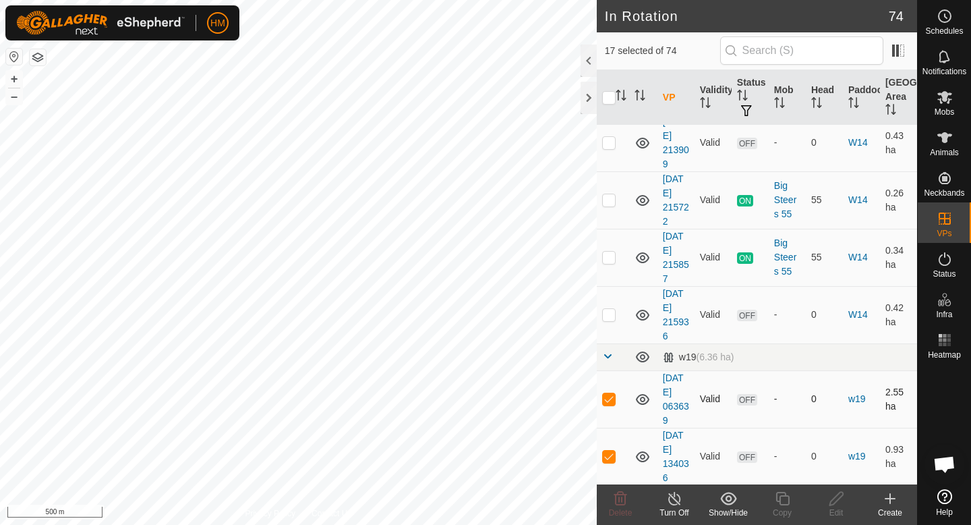
scroll to position [1959, 0]
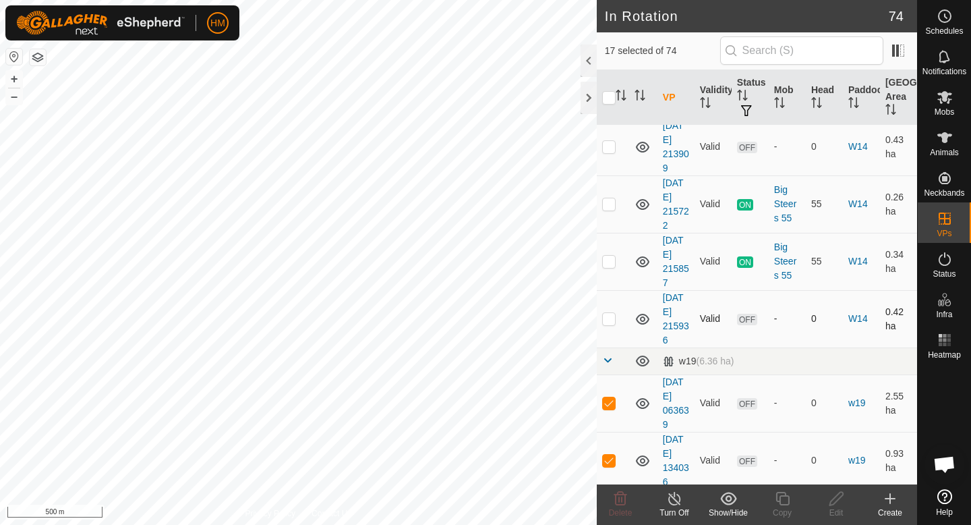
click at [610, 320] on p-checkbox at bounding box center [608, 318] width 13 height 11
checkbox input "false"
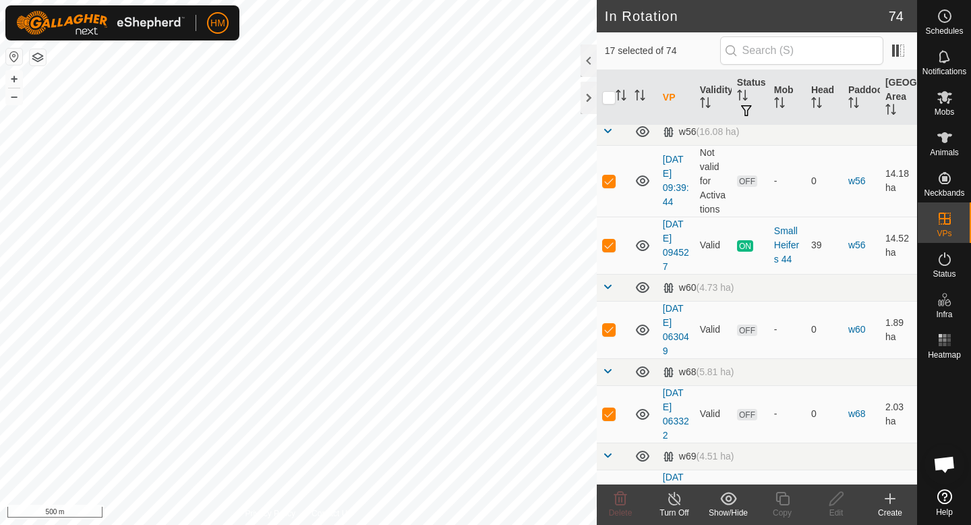
scroll to position [2666, 0]
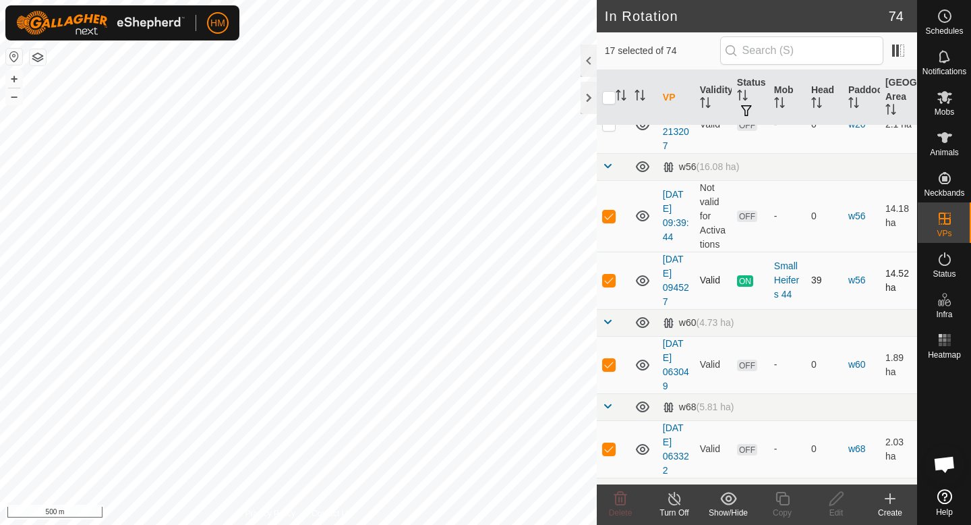
click at [612, 278] on p-checkbox at bounding box center [608, 279] width 13 height 11
checkbox input "false"
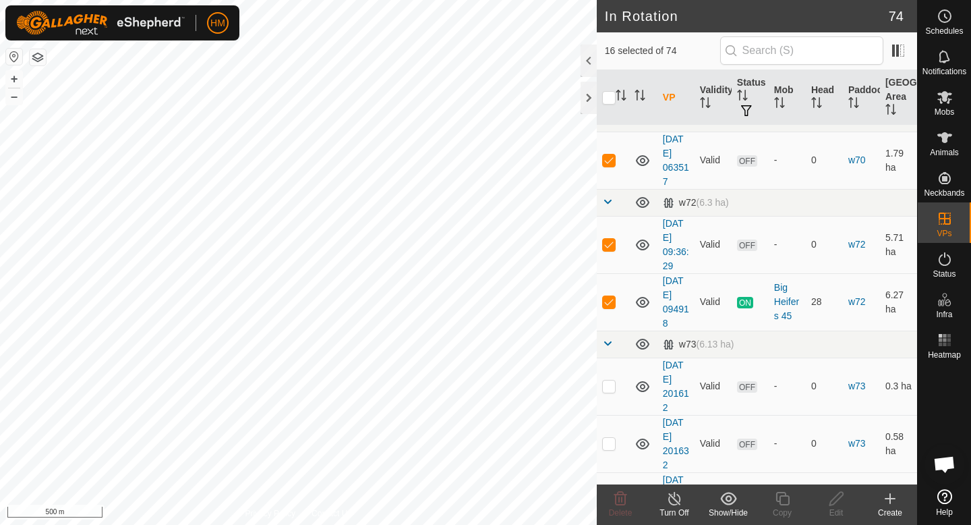
scroll to position [3145, 0]
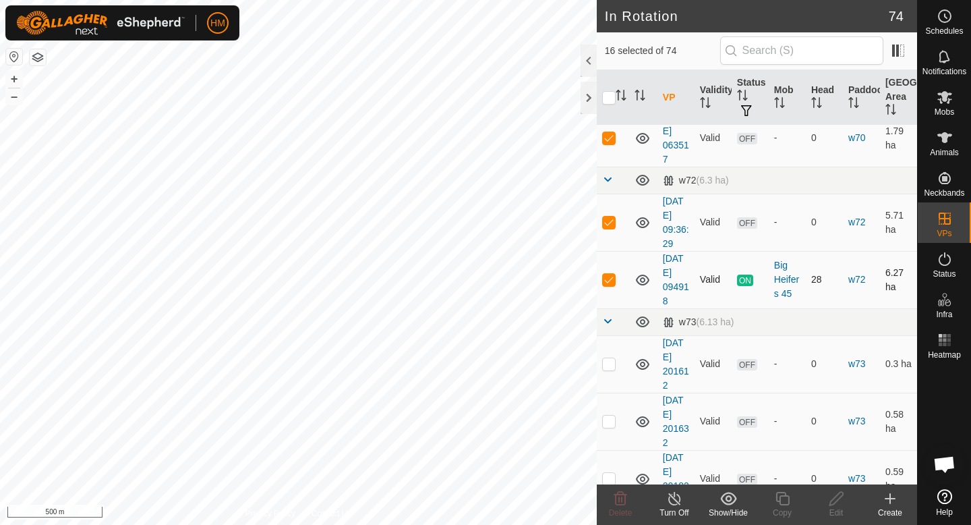
click at [610, 280] on p-checkbox at bounding box center [608, 279] width 13 height 11
checkbox input "false"
click at [630, 506] on div "Delete" at bounding box center [620, 512] width 54 height 12
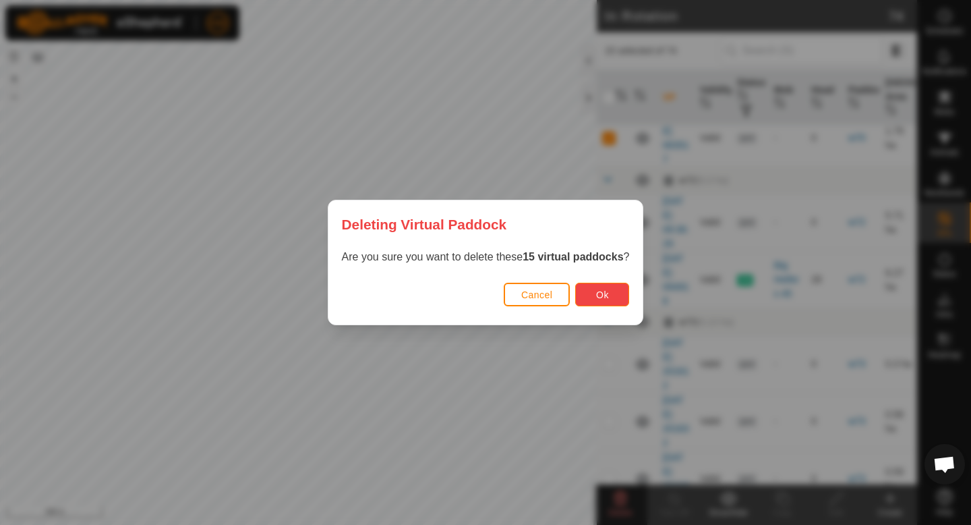
click at [612, 299] on button "Ok" at bounding box center [602, 295] width 54 height 24
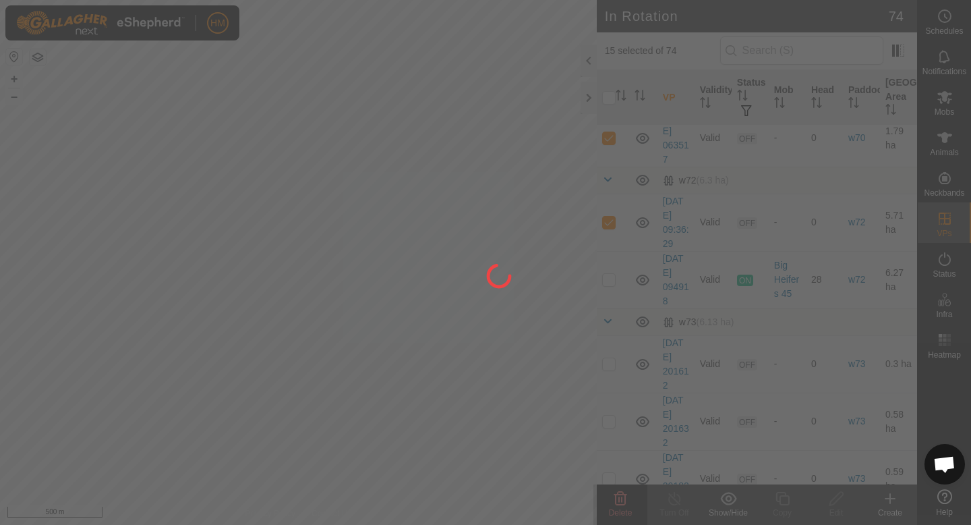
checkbox input "false"
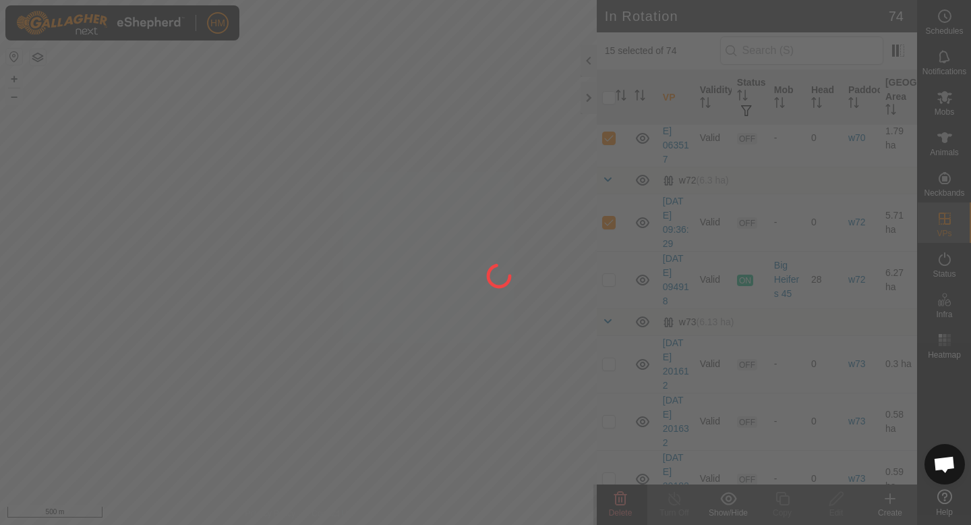
checkbox input "false"
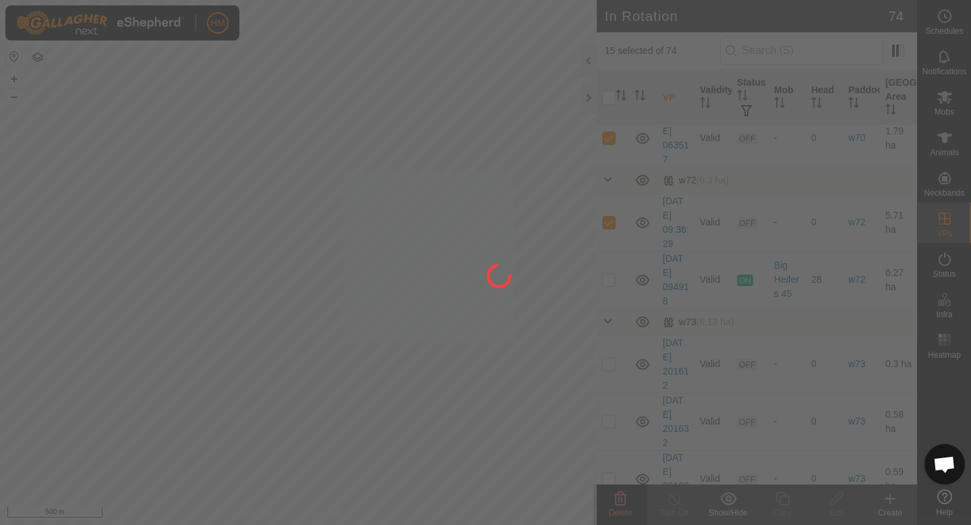
checkbox input "false"
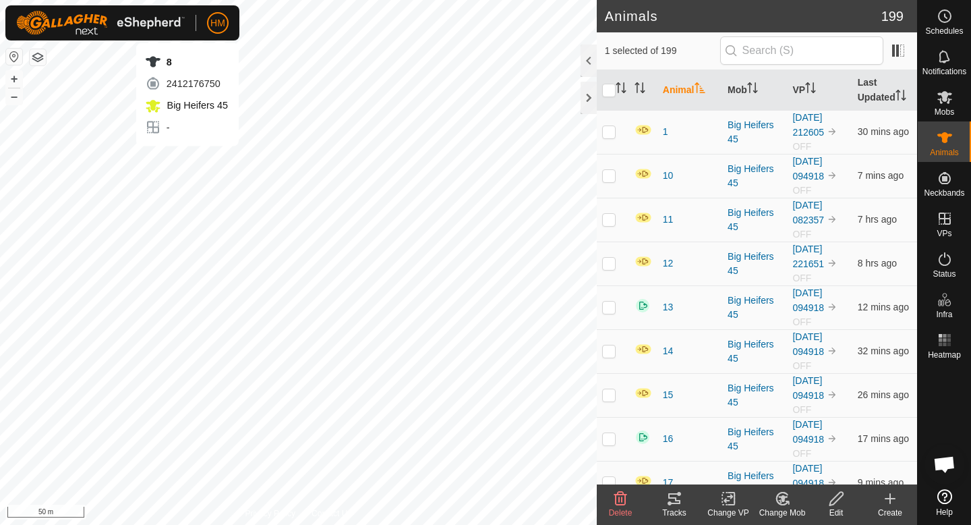
checkbox input "false"
checkbox input "true"
click at [941, 11] on circle at bounding box center [945, 16] width 12 height 12
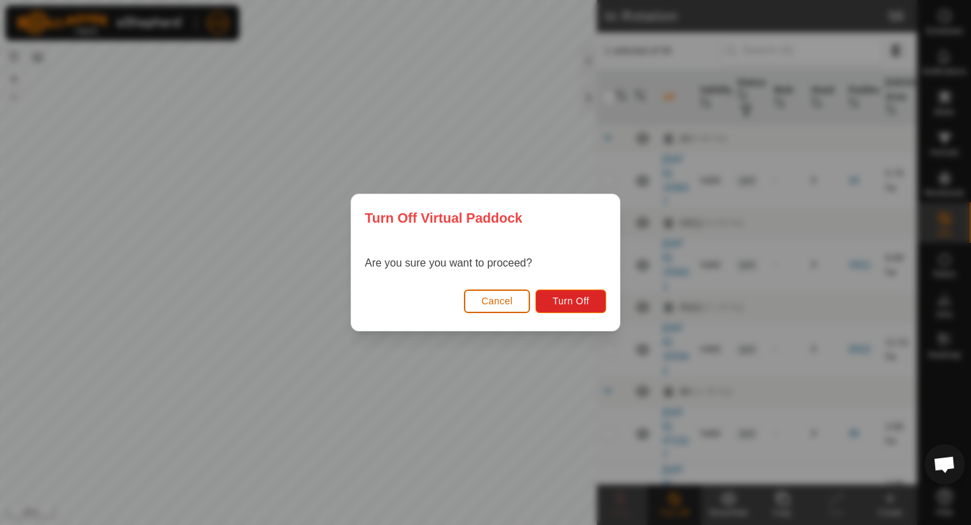
click at [500, 297] on span "Cancel" at bounding box center [497, 300] width 32 height 11
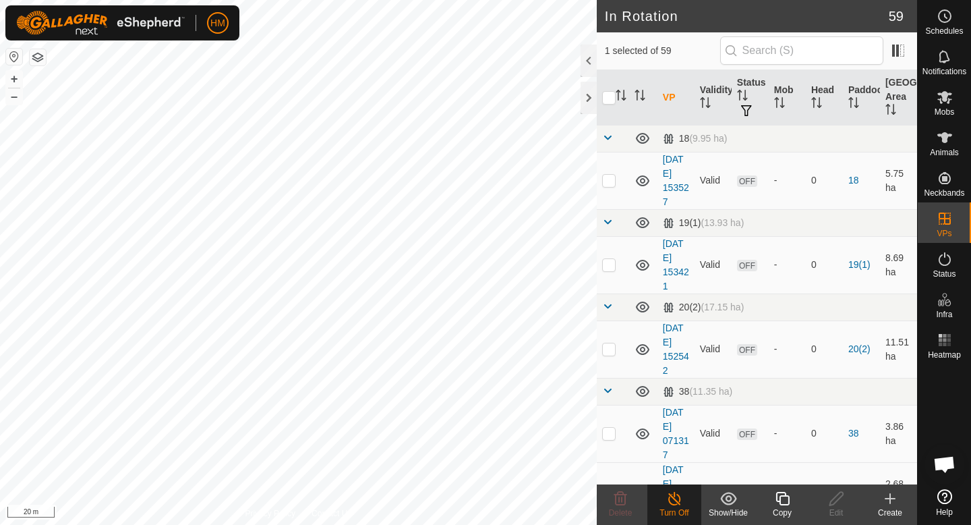
checkbox input "true"
checkbox input "false"
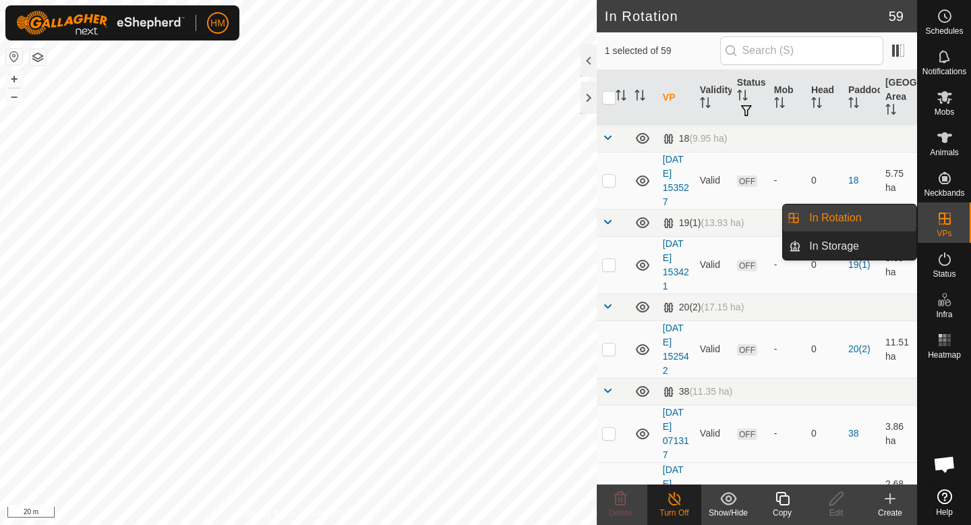
click at [881, 216] on link "In Rotation" at bounding box center [858, 217] width 115 height 27
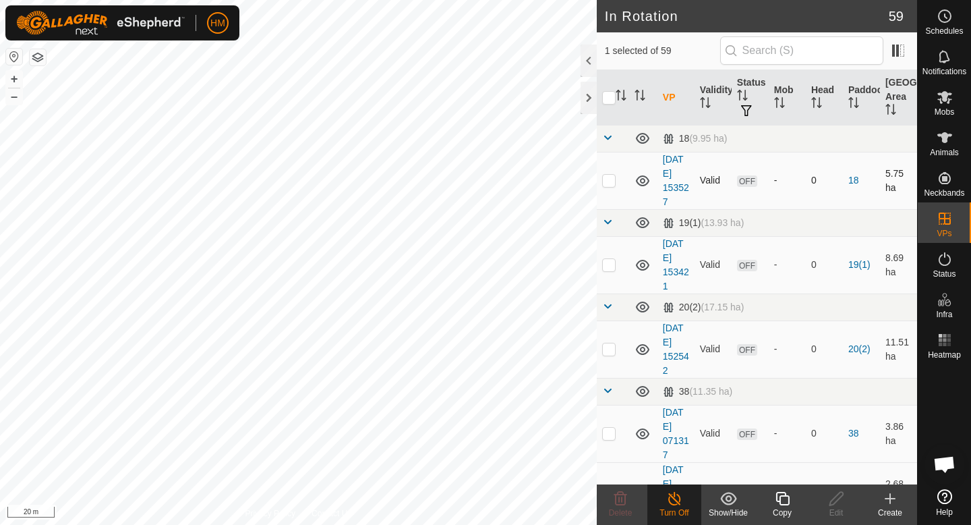
click at [602, 179] on p-checkbox at bounding box center [608, 180] width 13 height 11
checkbox input "true"
click at [611, 266] on p-checkbox at bounding box center [608, 264] width 13 height 11
checkbox input "true"
click at [607, 343] on p-checkbox at bounding box center [608, 348] width 13 height 11
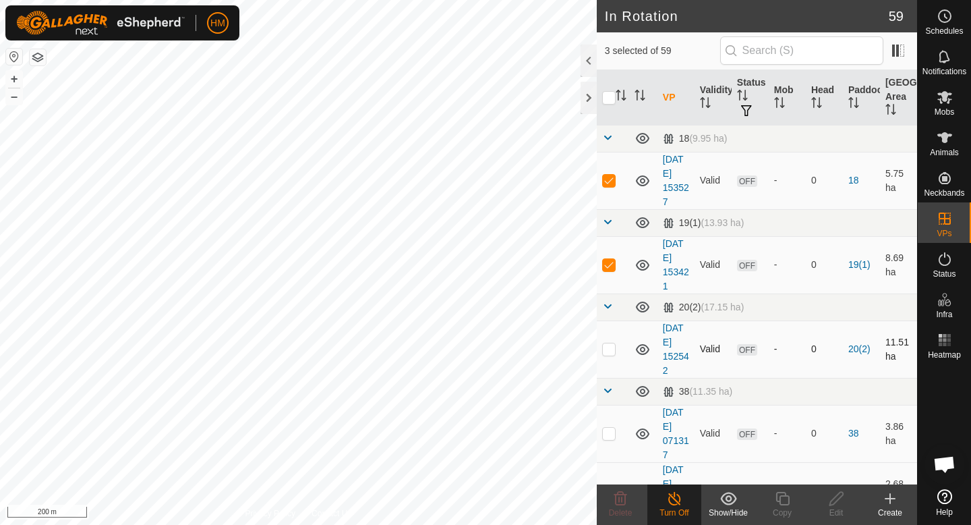
checkbox input "true"
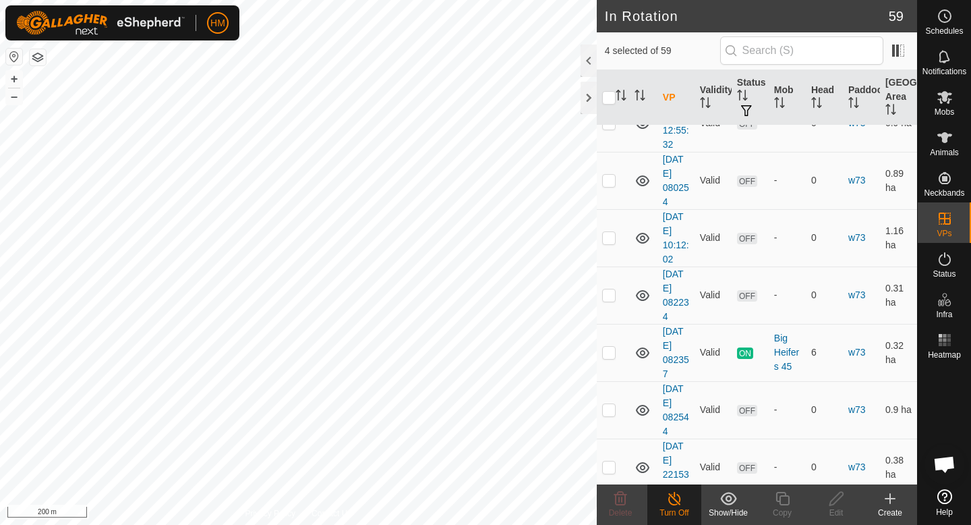
scroll to position [3307, 0]
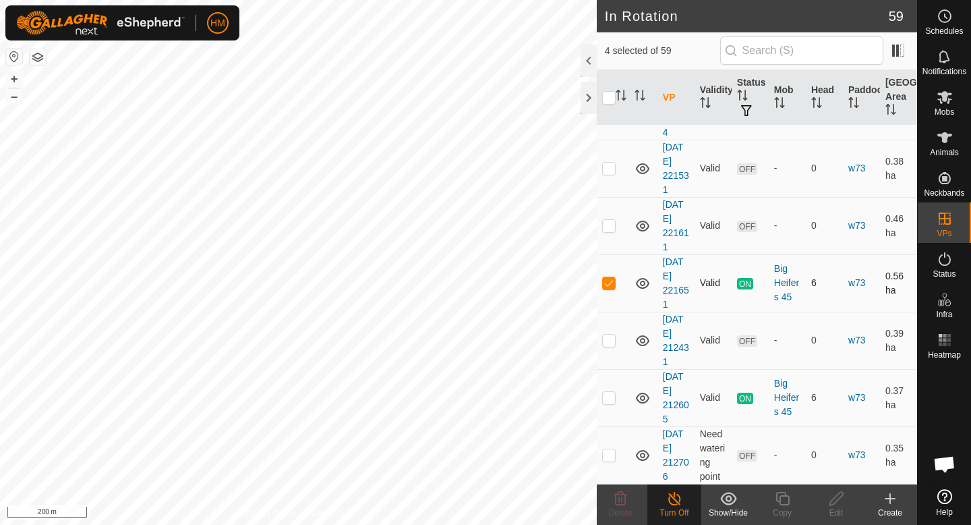
click at [607, 287] on p-checkbox at bounding box center [608, 282] width 13 height 11
checkbox input "false"
click at [619, 503] on icon at bounding box center [620, 498] width 16 height 16
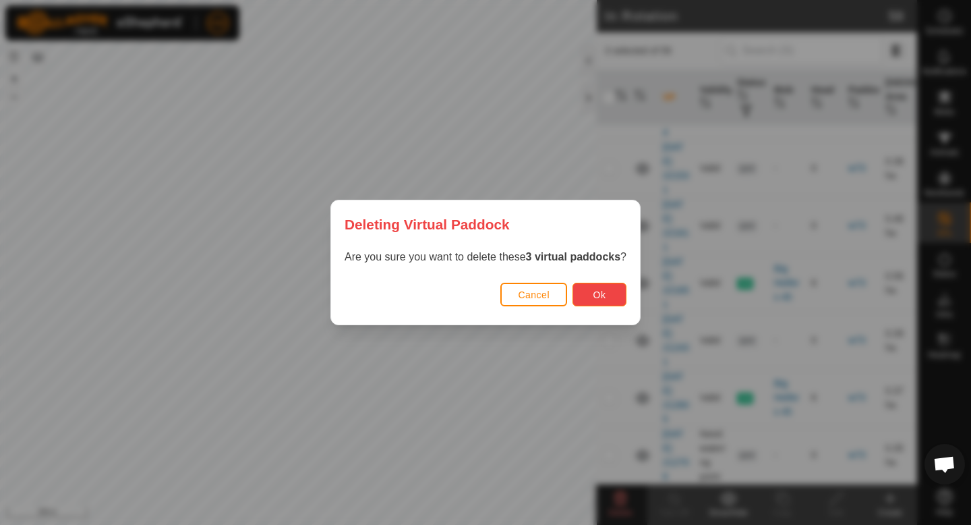
click at [591, 292] on button "Ok" at bounding box center [599, 295] width 54 height 24
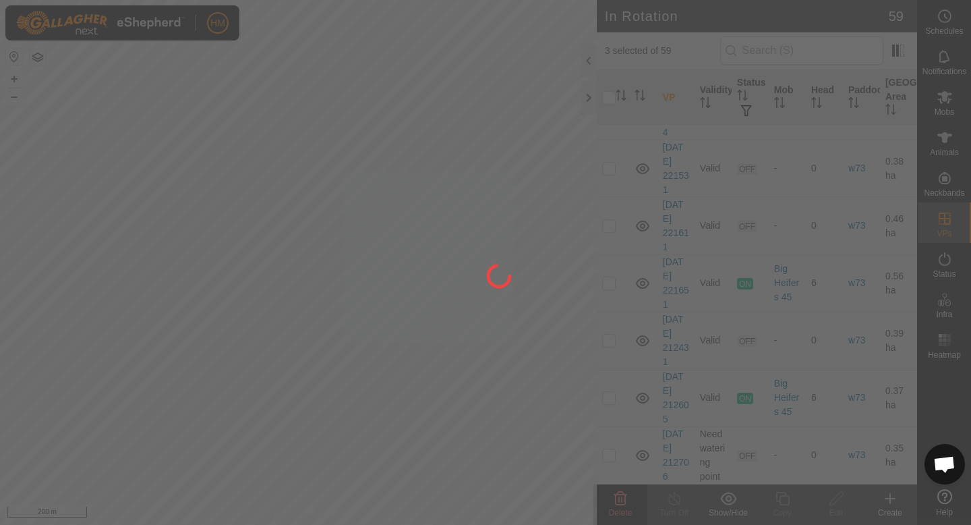
checkbox input "false"
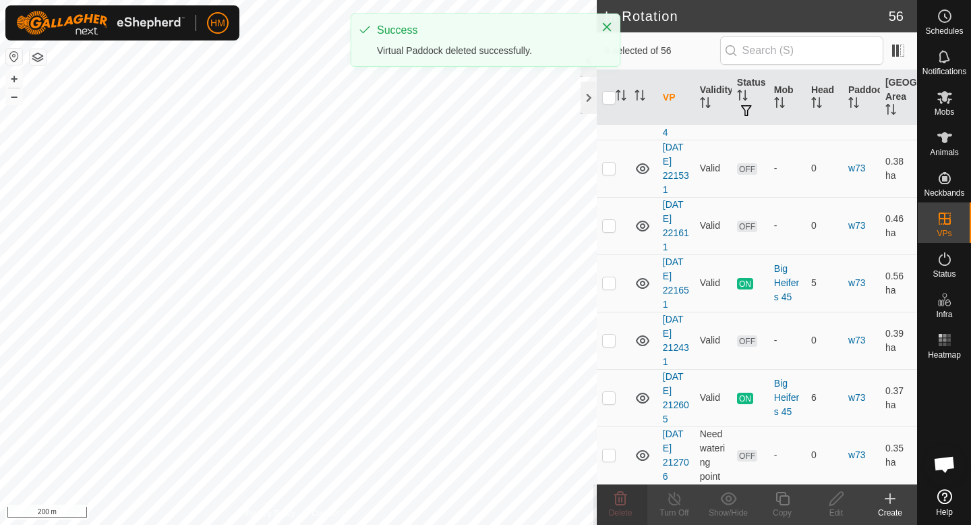
scroll to position [0, 0]
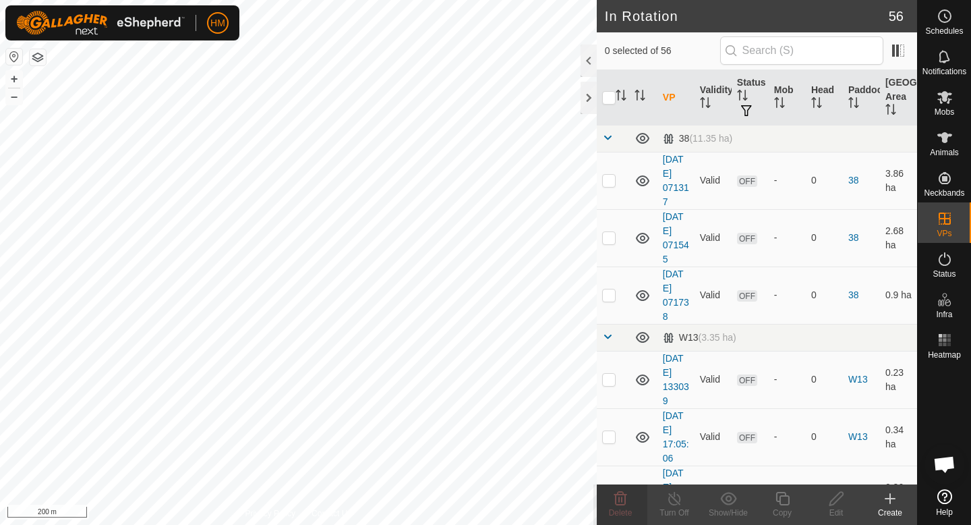
checkbox input "true"
click at [607, 298] on p-checkbox at bounding box center [608, 294] width 13 height 11
checkbox input "true"
click at [612, 237] on p-checkbox at bounding box center [608, 237] width 13 height 11
checkbox input "true"
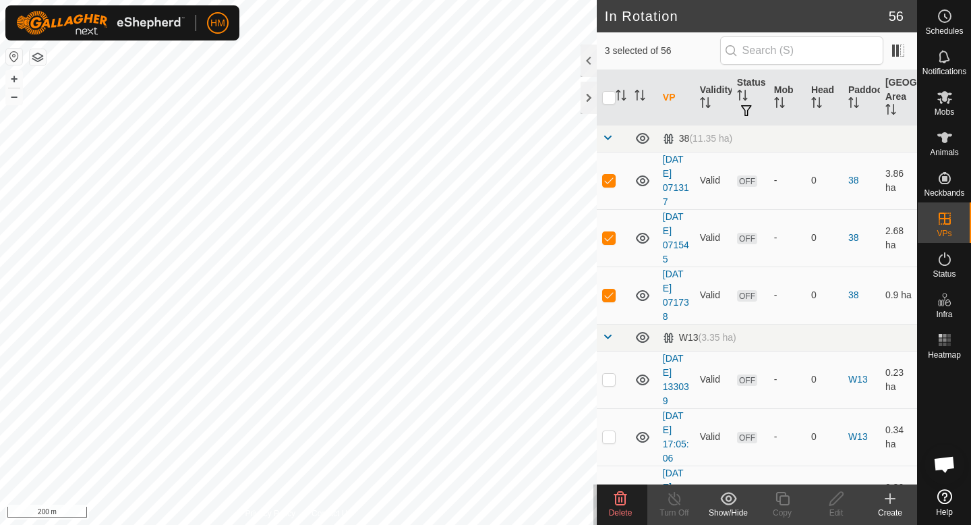
click at [620, 506] on div "Delete" at bounding box center [620, 512] width 54 height 12
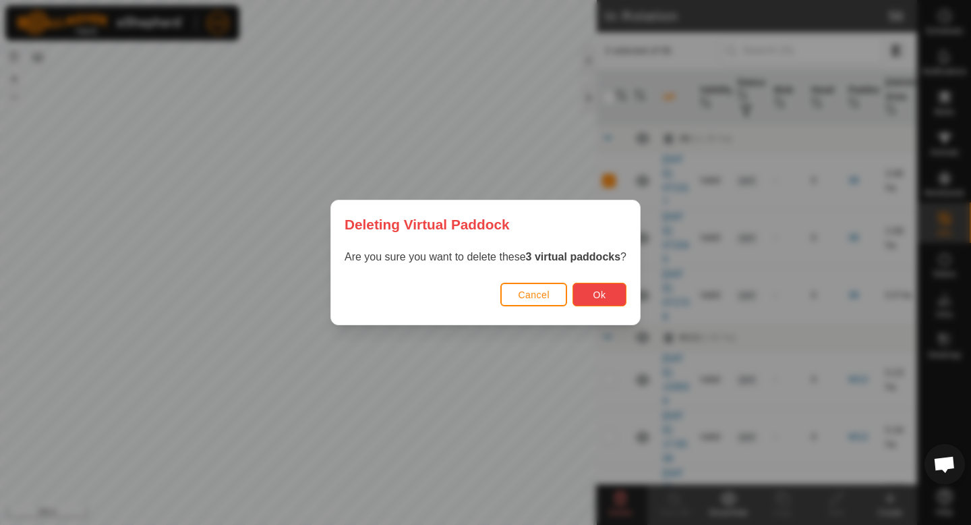
click at [594, 297] on span "Ok" at bounding box center [599, 294] width 13 height 11
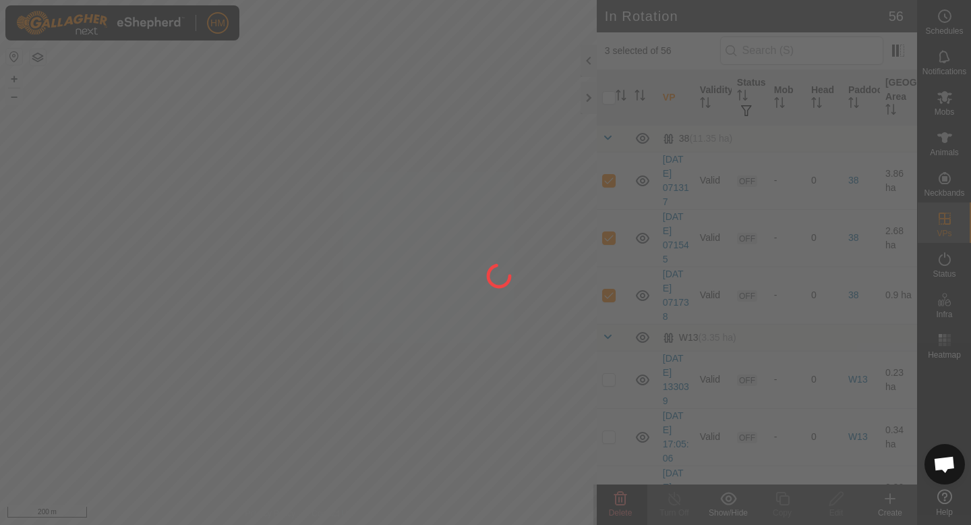
checkbox input "false"
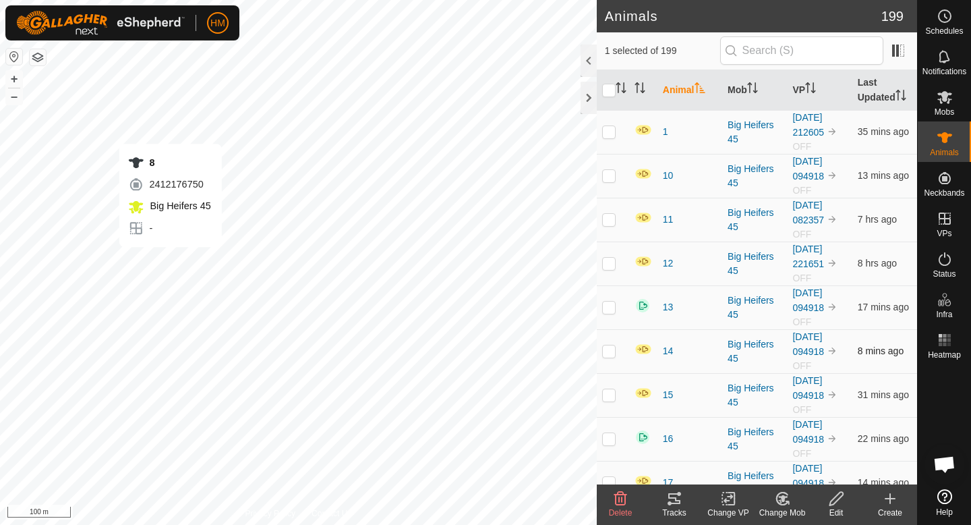
checkbox input "false"
checkbox input "true"
checkbox input "false"
click at [946, 111] on span "Mobs" at bounding box center [945, 112] width 20 height 8
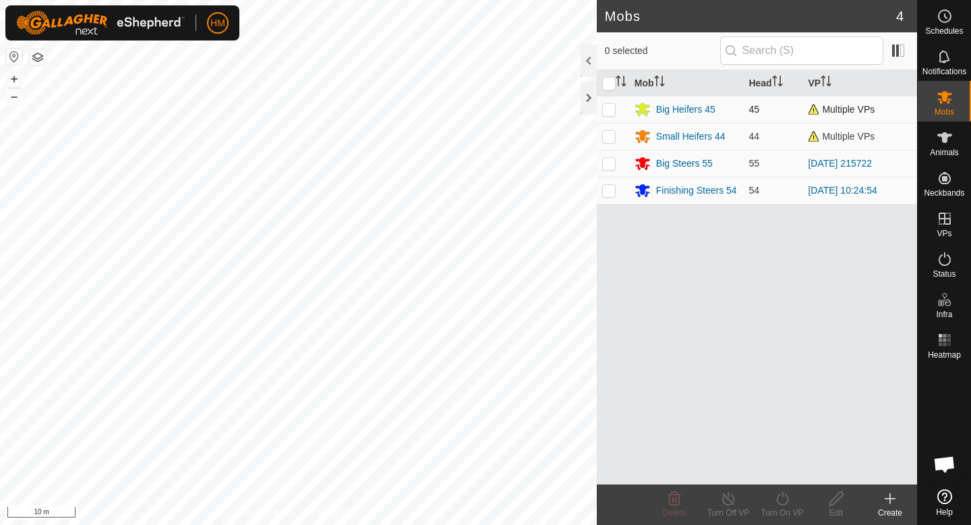
click at [611, 111] on p-checkbox at bounding box center [608, 109] width 13 height 11
checkbox input "true"
click at [728, 502] on icon at bounding box center [728, 498] width 17 height 16
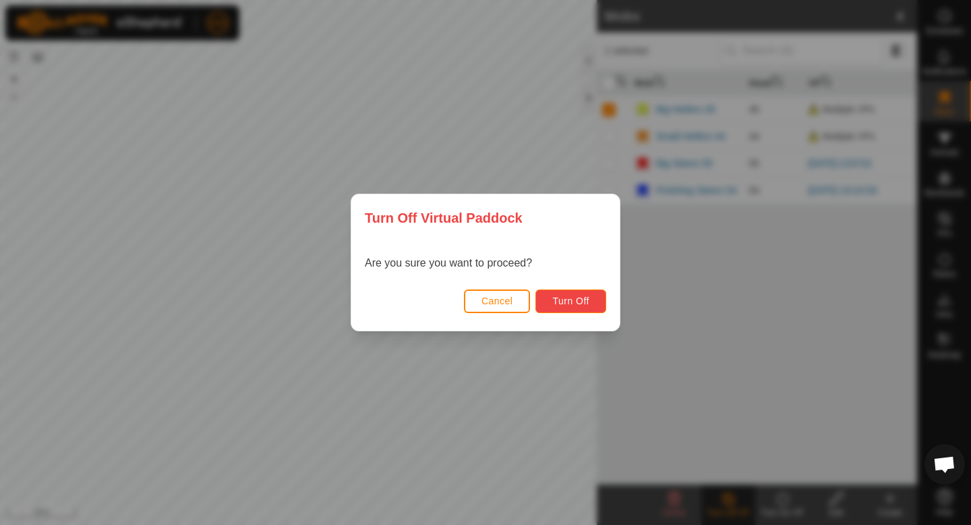
click at [583, 293] on button "Turn Off" at bounding box center [570, 301] width 71 height 24
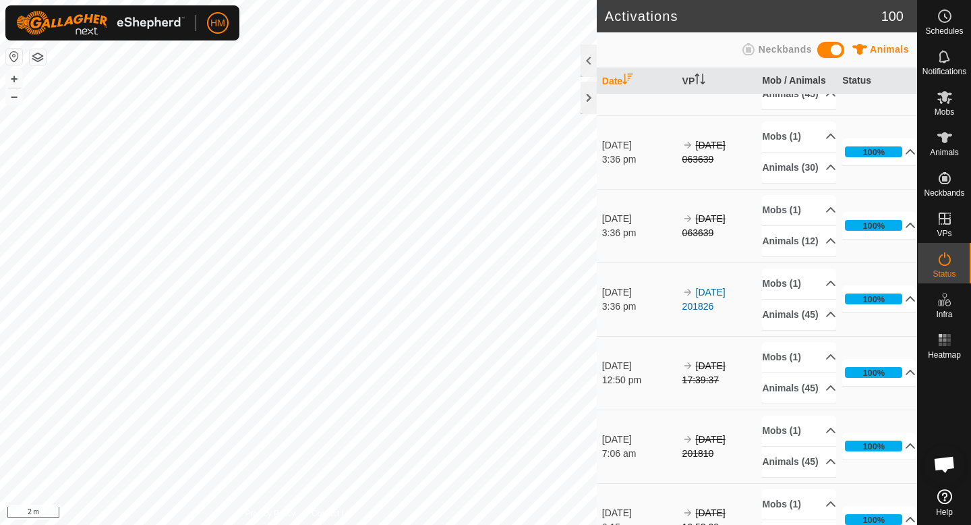
scroll to position [5165, 0]
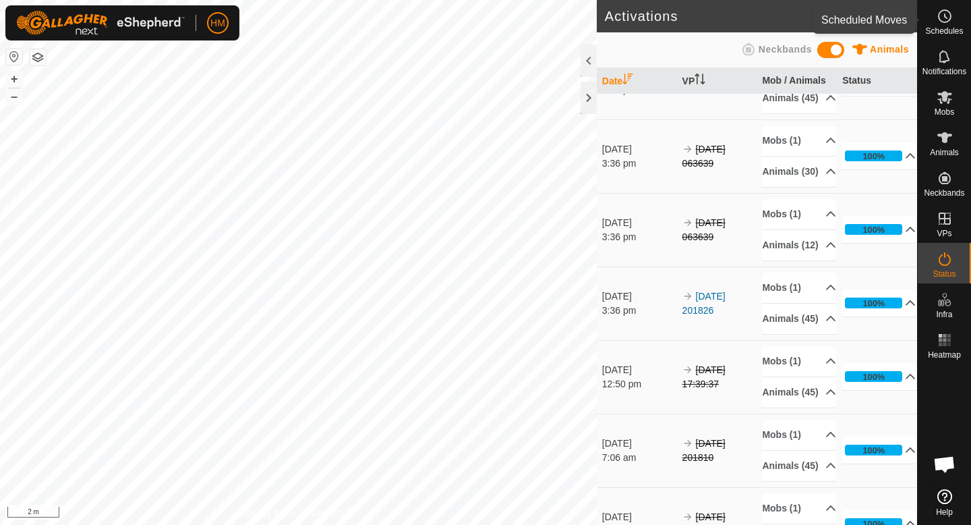
click at [945, 7] on es-schedule-vp-svg-icon at bounding box center [944, 16] width 24 height 22
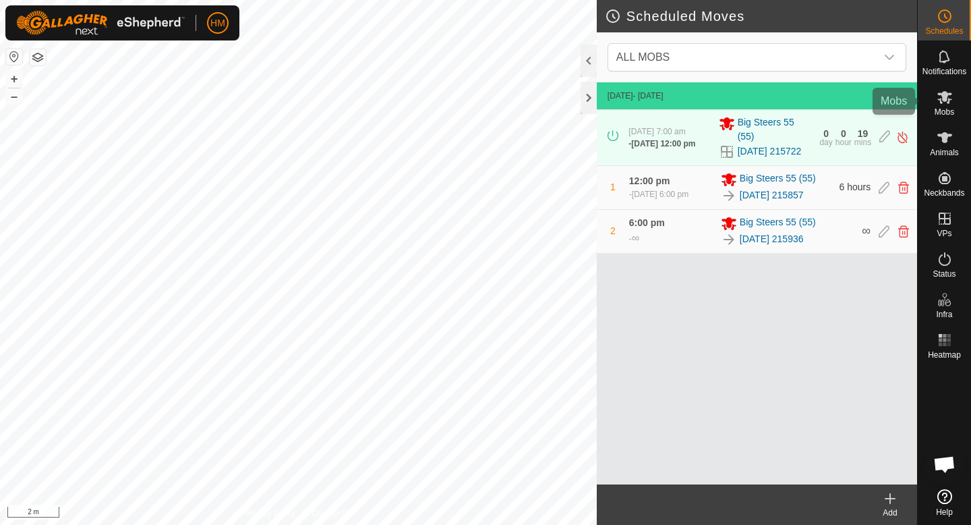
click at [947, 90] on icon at bounding box center [945, 97] width 16 height 16
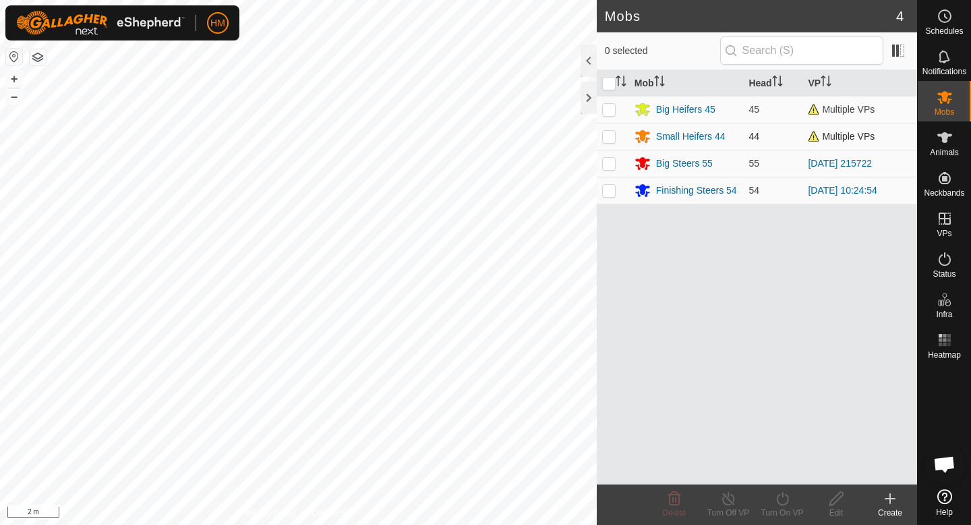
click at [612, 145] on td at bounding box center [613, 136] width 32 height 27
checkbox input "true"
click at [739, 507] on div "Turn Off VP" at bounding box center [728, 512] width 54 height 12
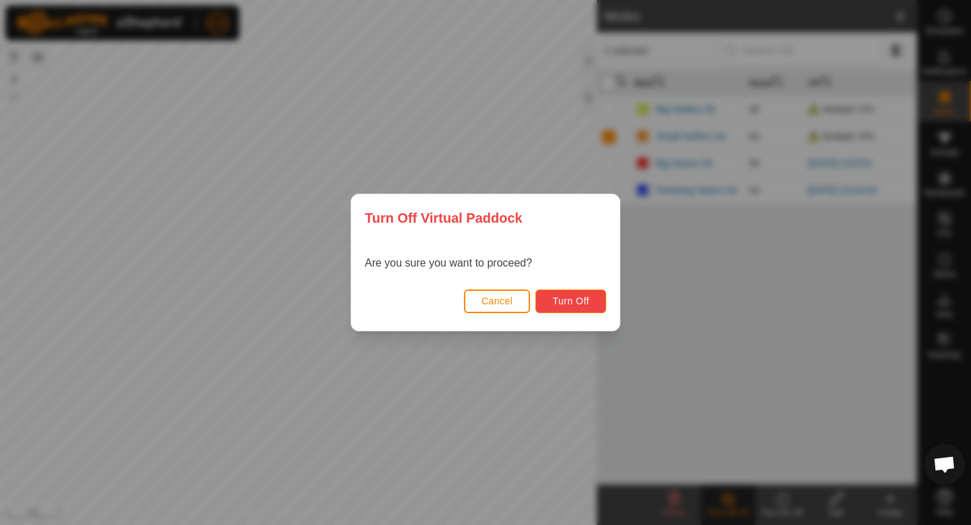
click at [599, 301] on button "Turn Off" at bounding box center [570, 301] width 71 height 24
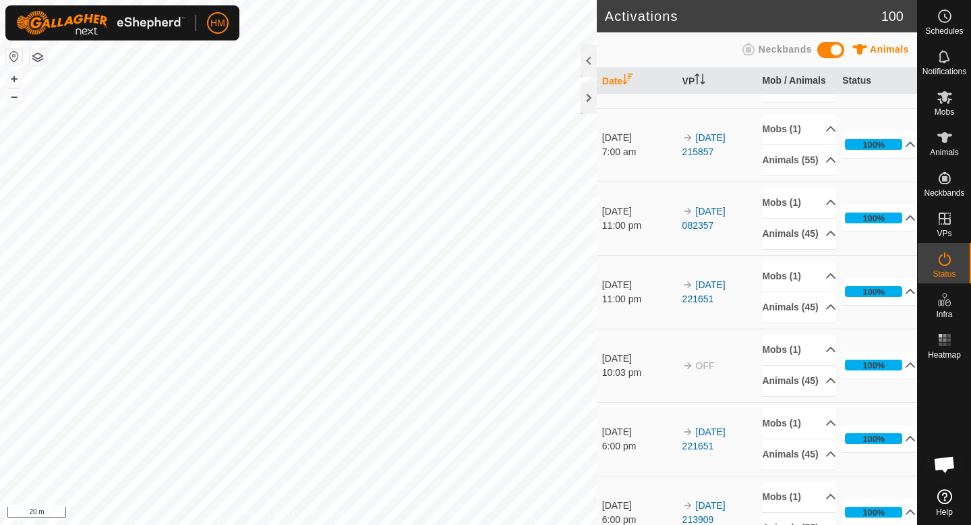
scroll to position [869, 0]
